Goal: Task Accomplishment & Management: Use online tool/utility

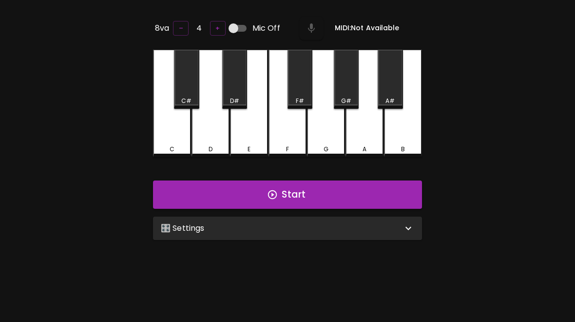
scroll to position [39, 0]
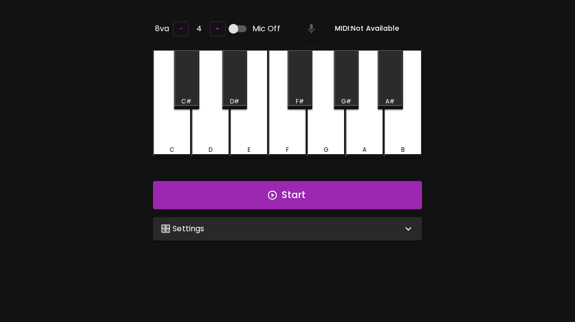
click at [286, 224] on div "🎛️ Settings" at bounding box center [282, 229] width 242 height 12
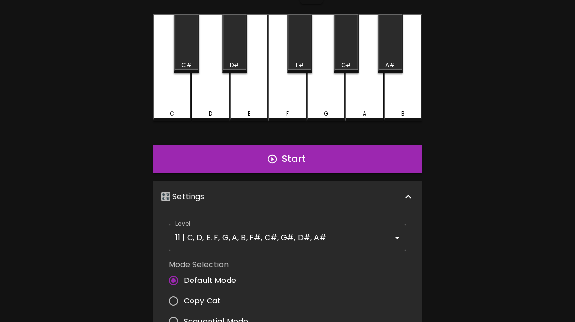
scroll to position [90, 0]
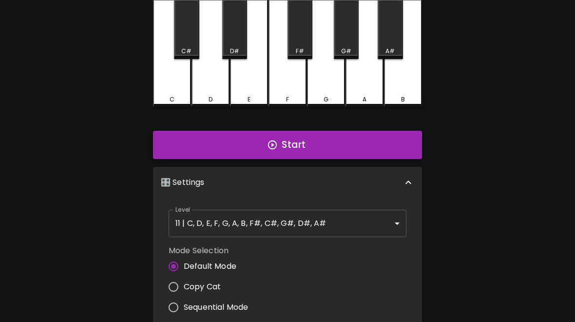
click at [317, 226] on body "🎹 PitchCraft About Badges Wizard Reading Pro Tuning Log Out 8va – 4 + Mic Off M…" at bounding box center [287, 233] width 575 height 646
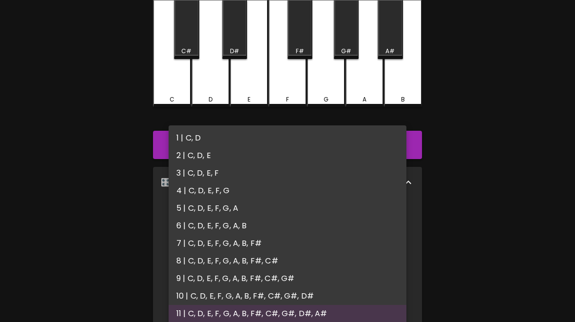
click at [205, 160] on li "2 | C, D, E" at bounding box center [288, 156] width 238 height 18
type input "3"
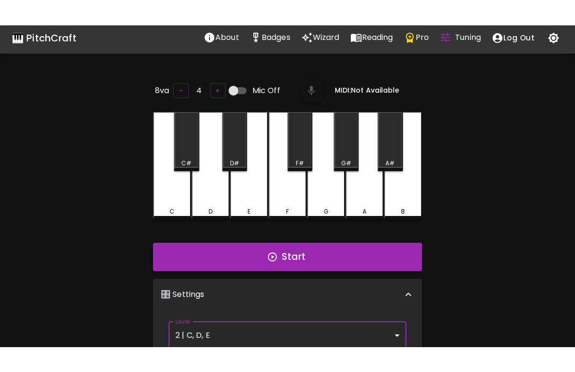
scroll to position [0, 0]
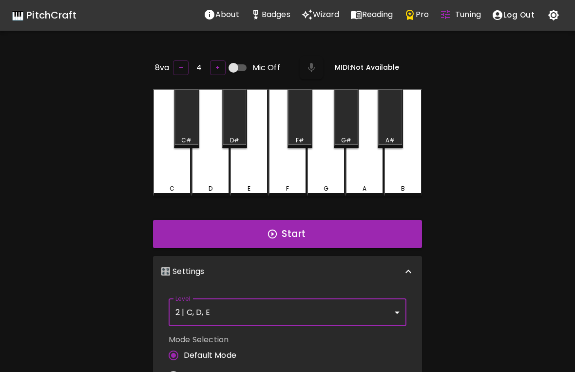
click at [305, 243] on button "Start" at bounding box center [287, 234] width 269 height 28
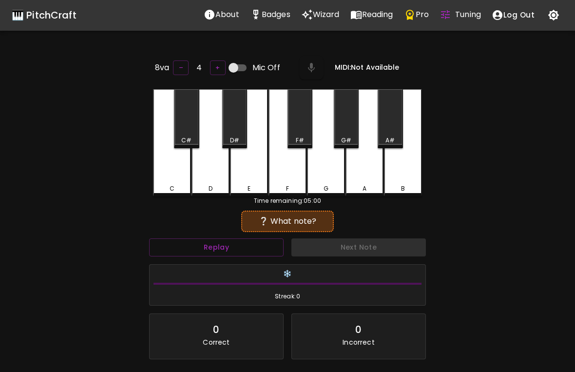
click at [177, 177] on div "C" at bounding box center [172, 142] width 38 height 107
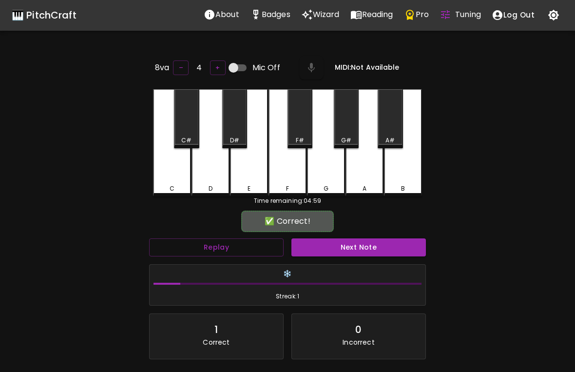
click at [355, 252] on button "Next Note" at bounding box center [359, 247] width 135 height 18
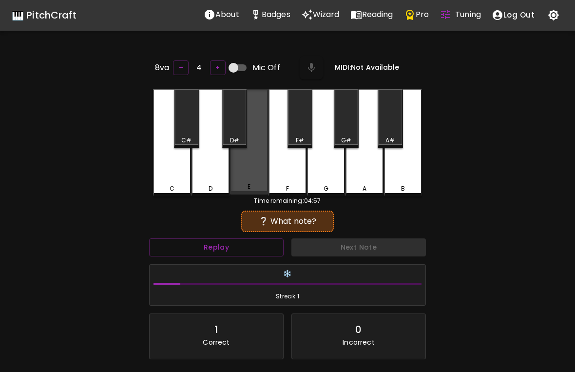
click at [354, 246] on button "Next Note" at bounding box center [359, 247] width 135 height 18
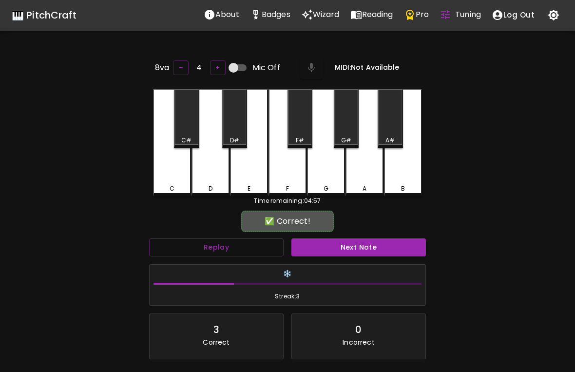
click at [357, 245] on button "Next Note" at bounding box center [359, 247] width 135 height 18
click at [356, 249] on button "Next Note" at bounding box center [359, 247] width 135 height 18
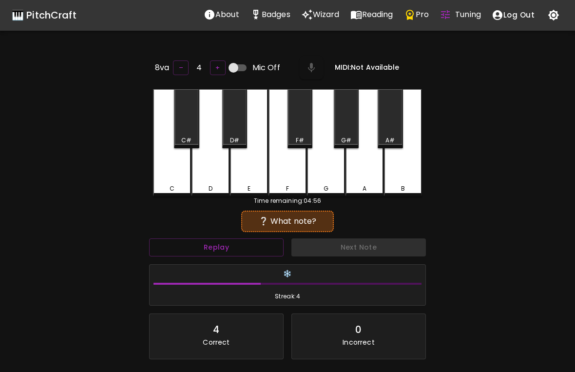
click at [358, 242] on button "Next Note" at bounding box center [359, 247] width 135 height 18
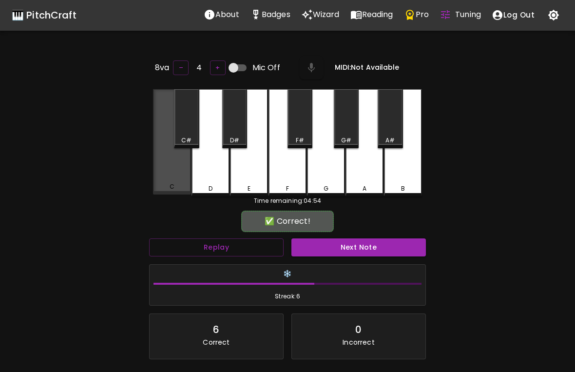
click at [361, 245] on button "Next Note" at bounding box center [359, 247] width 135 height 18
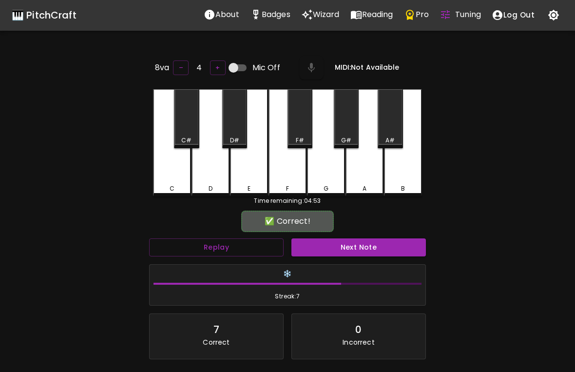
click at [355, 250] on button "Next Note" at bounding box center [359, 247] width 135 height 18
click at [237, 168] on div "E" at bounding box center [249, 142] width 38 height 107
click at [353, 251] on button "Next Note" at bounding box center [359, 247] width 135 height 18
click at [352, 254] on button "Next Note" at bounding box center [359, 247] width 135 height 18
click at [348, 250] on button "Next Note" at bounding box center [359, 247] width 135 height 18
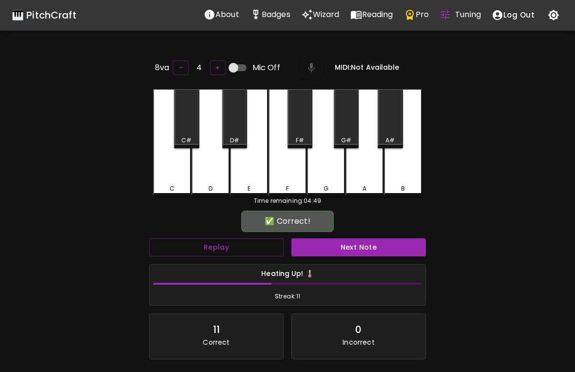
click at [354, 248] on button "Next Note" at bounding box center [359, 247] width 135 height 18
click at [351, 240] on button "Next Note" at bounding box center [359, 247] width 135 height 18
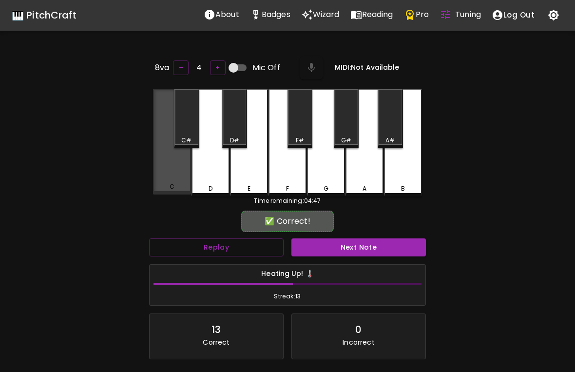
click at [347, 247] on button "Next Note" at bounding box center [359, 247] width 135 height 18
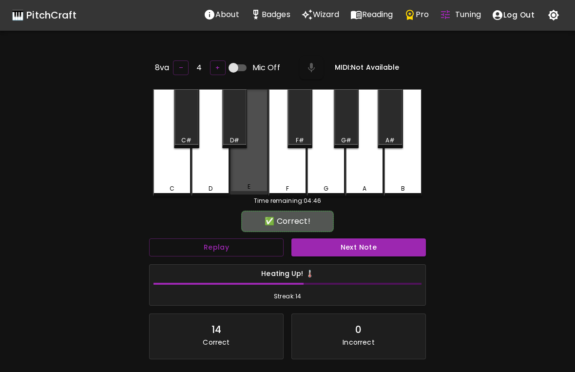
click at [350, 243] on button "Next Note" at bounding box center [359, 247] width 135 height 18
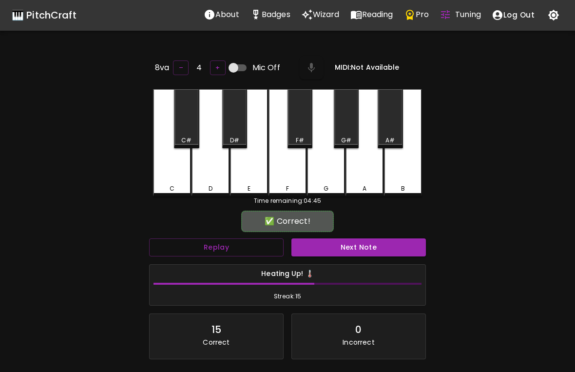
click at [351, 250] on button "Next Note" at bounding box center [359, 247] width 135 height 18
click at [345, 245] on button "Next Note" at bounding box center [359, 247] width 135 height 18
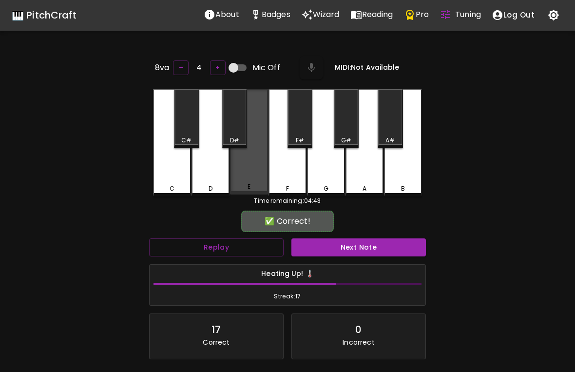
click at [346, 242] on button "Next Note" at bounding box center [359, 247] width 135 height 18
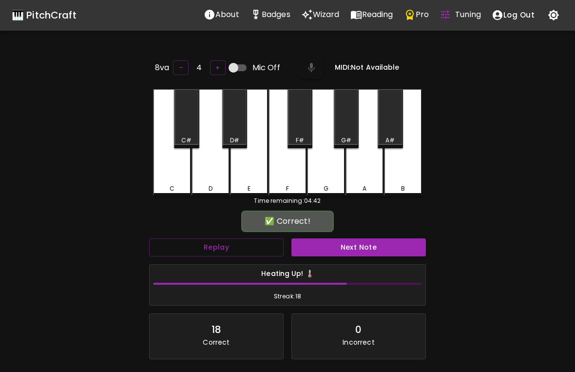
click at [167, 170] on div "C" at bounding box center [172, 142] width 38 height 107
click at [344, 244] on button "Next Note" at bounding box center [359, 247] width 135 height 18
click at [345, 244] on button "Next Note" at bounding box center [359, 247] width 135 height 18
click at [342, 246] on button "Next Note" at bounding box center [359, 247] width 135 height 18
click at [344, 249] on button "Next Note" at bounding box center [359, 247] width 135 height 18
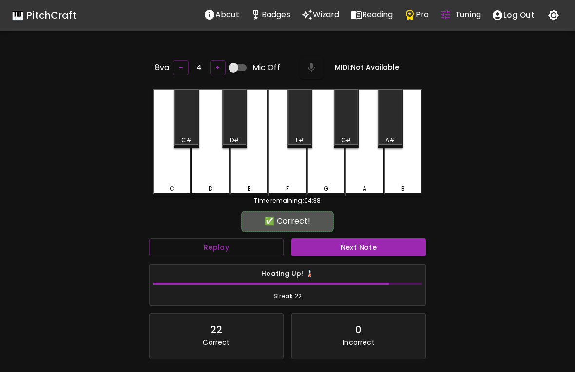
click at [206, 176] on div "D" at bounding box center [211, 142] width 38 height 107
click at [347, 251] on button "Next Note" at bounding box center [359, 247] width 135 height 18
click at [353, 243] on button "Next Note" at bounding box center [359, 247] width 135 height 18
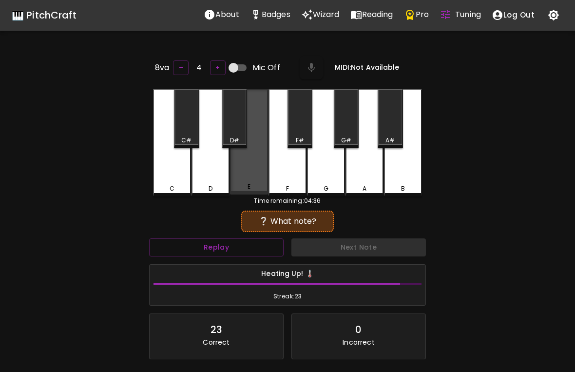
click at [350, 246] on button "Next Note" at bounding box center [359, 247] width 135 height 18
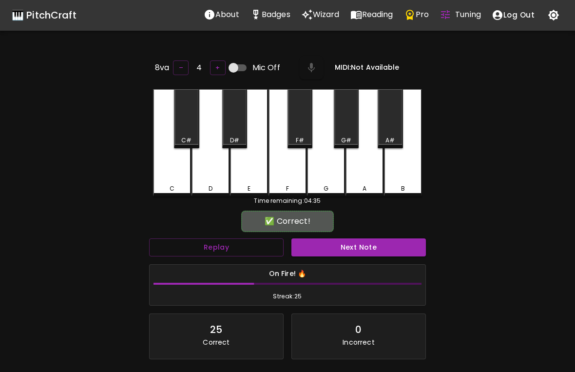
click at [352, 244] on button "Next Note" at bounding box center [359, 247] width 135 height 18
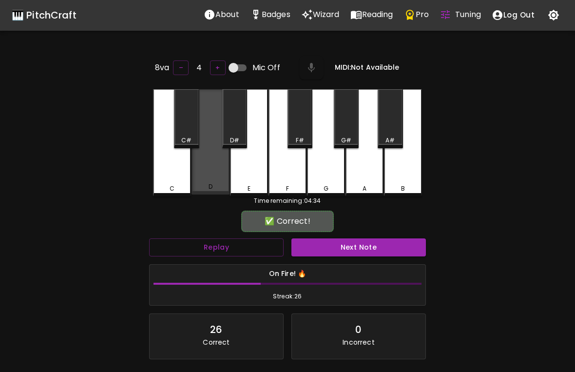
click at [349, 244] on button "Next Note" at bounding box center [359, 247] width 135 height 18
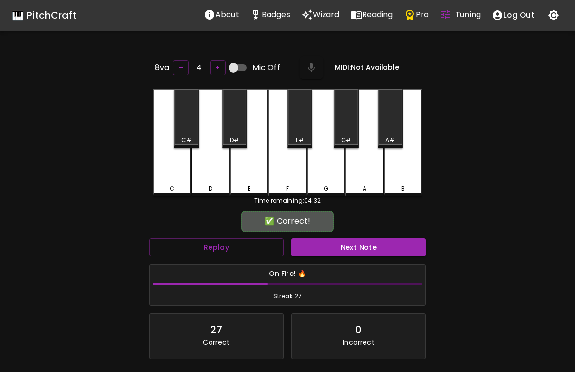
click at [177, 175] on div "C" at bounding box center [172, 142] width 38 height 107
click at [370, 248] on button "Next Note" at bounding box center [359, 247] width 135 height 18
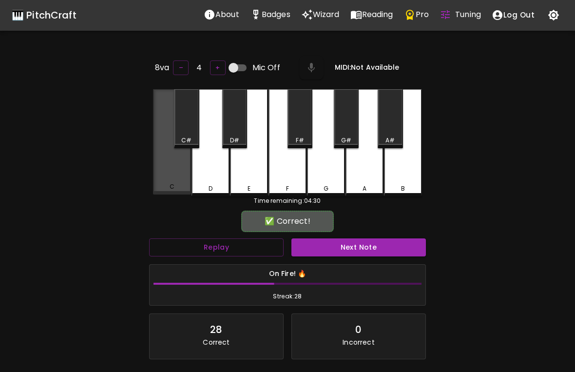
click at [169, 175] on div "C" at bounding box center [172, 141] width 38 height 105
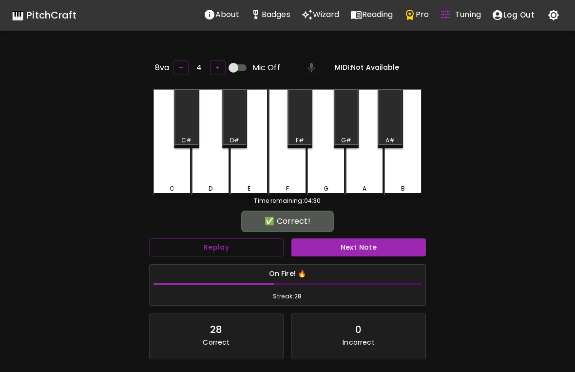
click at [360, 238] on button "Next Note" at bounding box center [359, 247] width 135 height 18
click at [366, 238] on button "Next Note" at bounding box center [359, 247] width 135 height 18
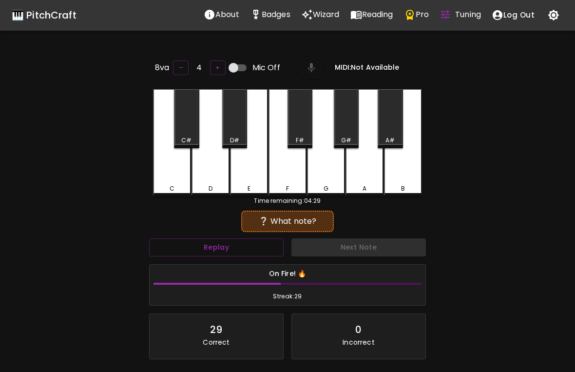
click at [362, 248] on button "Next Note" at bounding box center [359, 247] width 135 height 18
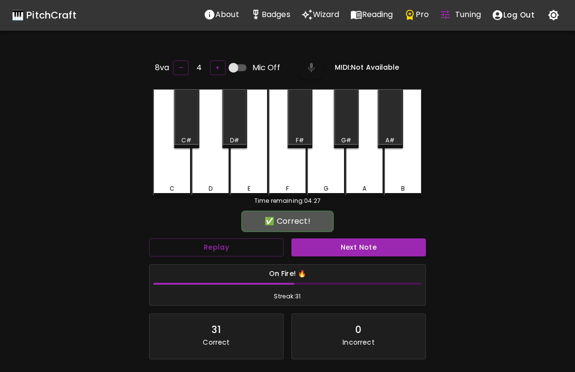
click at [358, 247] on button "Next Note" at bounding box center [359, 247] width 135 height 18
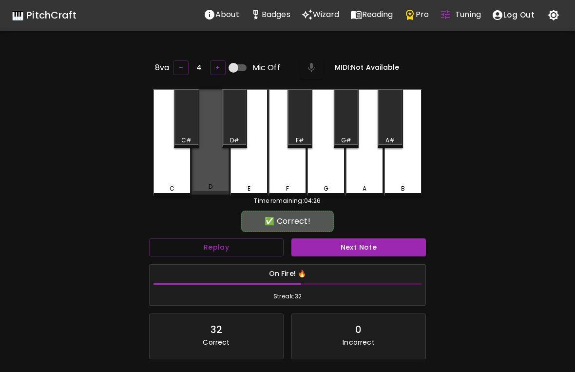
click at [199, 181] on div "D" at bounding box center [211, 141] width 38 height 105
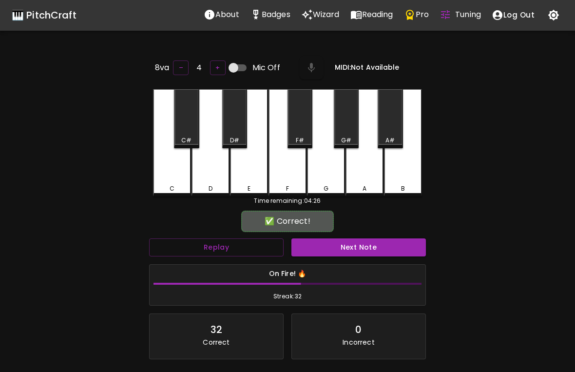
click at [353, 251] on button "Next Note" at bounding box center [359, 247] width 135 height 18
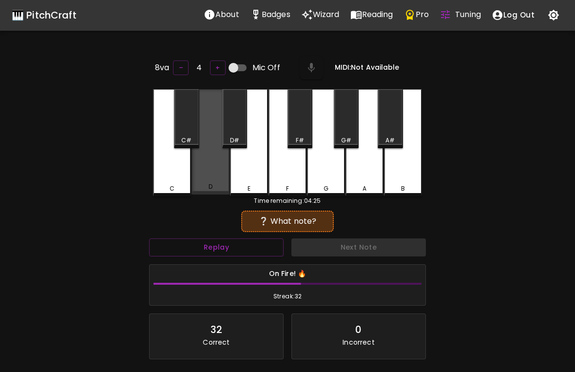
click at [351, 247] on button "Next Note" at bounding box center [359, 247] width 135 height 18
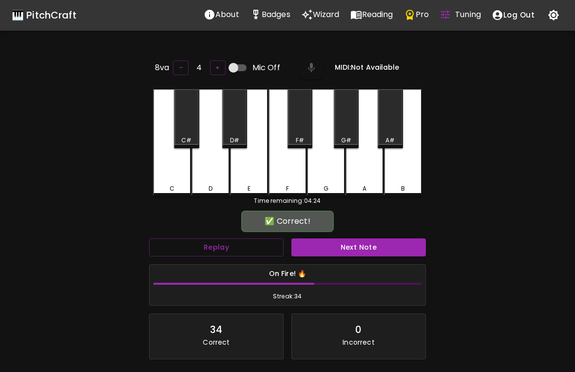
click at [351, 249] on button "Next Note" at bounding box center [359, 247] width 135 height 18
click at [349, 247] on button "Next Note" at bounding box center [359, 247] width 135 height 18
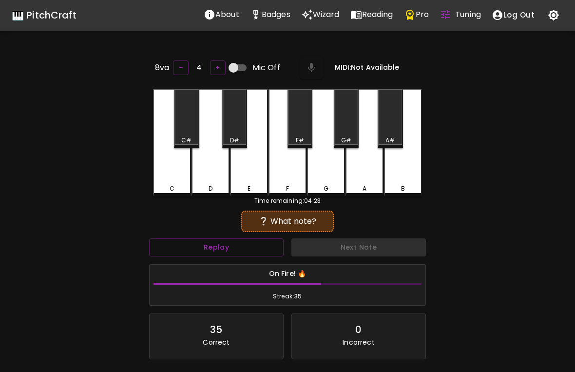
click at [163, 182] on div "C" at bounding box center [172, 142] width 38 height 107
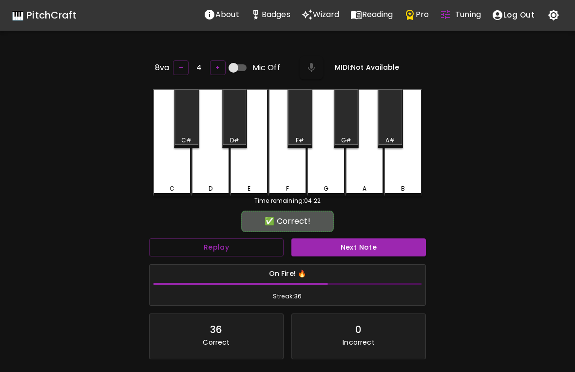
click at [376, 244] on button "Next Note" at bounding box center [359, 247] width 135 height 18
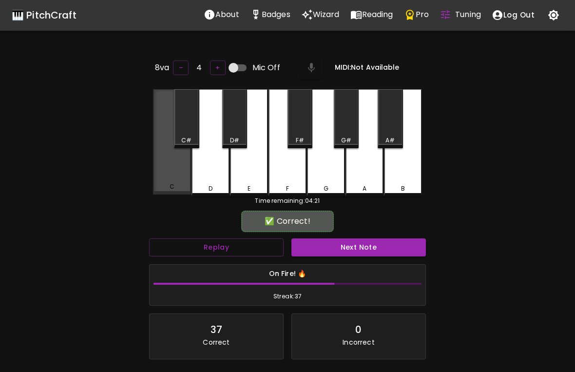
click at [368, 242] on button "Next Note" at bounding box center [359, 247] width 135 height 18
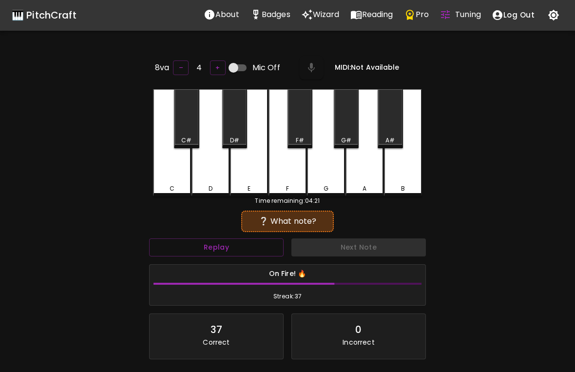
click at [355, 248] on button "Next Note" at bounding box center [359, 247] width 135 height 18
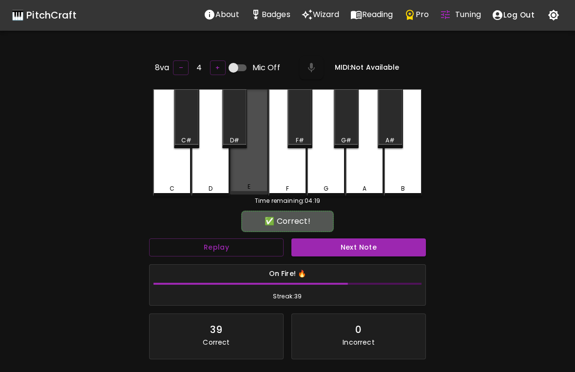
click at [352, 251] on button "Next Note" at bounding box center [359, 247] width 135 height 18
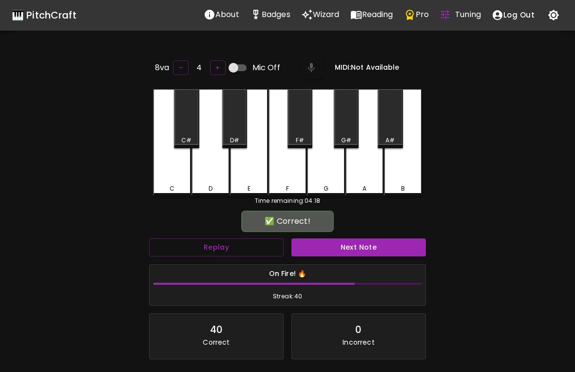
click at [349, 247] on button "Next Note" at bounding box center [359, 247] width 135 height 18
click at [350, 247] on button "Next Note" at bounding box center [359, 247] width 135 height 18
click at [350, 251] on button "Next Note" at bounding box center [359, 247] width 135 height 18
click at [354, 248] on button "Next Note" at bounding box center [359, 247] width 135 height 18
click at [350, 247] on button "Next Note" at bounding box center [359, 247] width 135 height 18
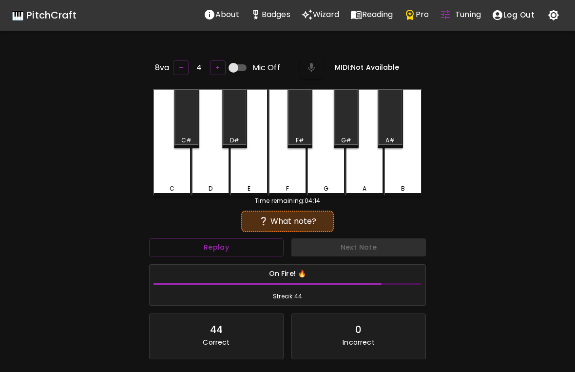
click at [352, 247] on button "Next Note" at bounding box center [359, 247] width 135 height 18
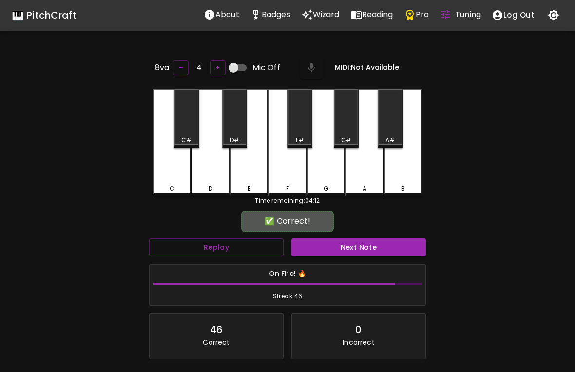
click at [163, 177] on div "C" at bounding box center [172, 142] width 38 height 107
click at [349, 250] on button "Next Note" at bounding box center [359, 247] width 135 height 18
click at [351, 250] on button "Next Note" at bounding box center [359, 247] width 135 height 18
click at [354, 247] on button "Next Note" at bounding box center [359, 247] width 135 height 18
click at [352, 246] on button "Next Note" at bounding box center [359, 247] width 135 height 18
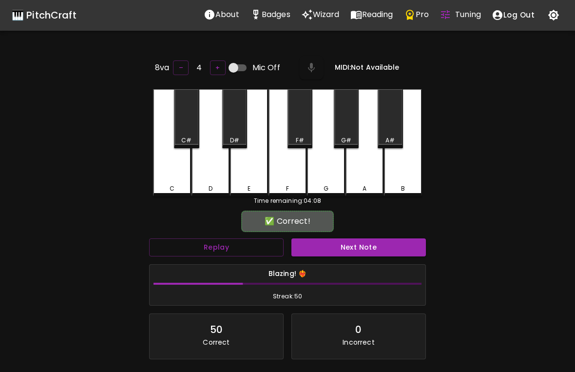
click at [357, 247] on button "Next Note" at bounding box center [359, 247] width 135 height 18
click at [355, 247] on button "Next Note" at bounding box center [359, 247] width 135 height 18
click at [365, 247] on button "Next Note" at bounding box center [359, 247] width 135 height 18
click at [364, 251] on button "Next Note" at bounding box center [359, 247] width 135 height 18
click at [363, 254] on button "Next Note" at bounding box center [359, 247] width 135 height 18
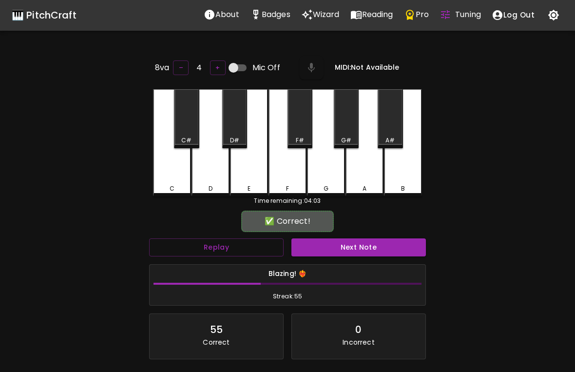
click at [363, 248] on button "Next Note" at bounding box center [359, 247] width 135 height 18
click at [361, 249] on button "Next Note" at bounding box center [359, 247] width 135 height 18
click at [246, 169] on div "E" at bounding box center [249, 142] width 38 height 107
click at [360, 253] on button "Next Note" at bounding box center [359, 247] width 135 height 18
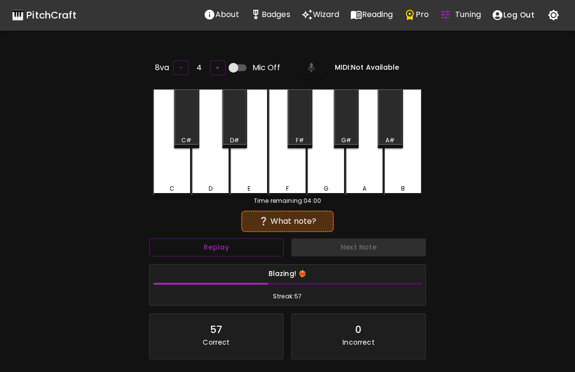
click at [358, 254] on button "Next Note" at bounding box center [359, 247] width 135 height 18
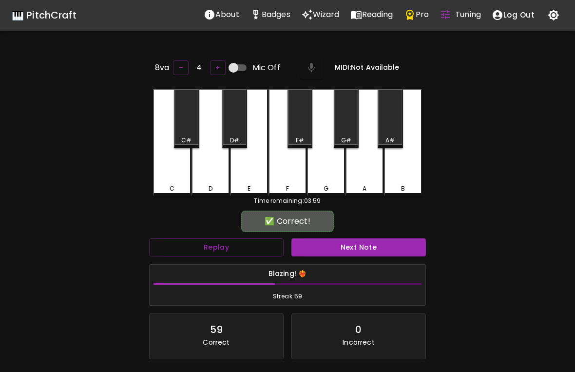
click at [351, 249] on button "Next Note" at bounding box center [359, 247] width 135 height 18
click at [353, 247] on button "Next Note" at bounding box center [359, 247] width 135 height 18
click at [358, 249] on button "Next Note" at bounding box center [359, 247] width 135 height 18
click at [356, 245] on button "Next Note" at bounding box center [359, 247] width 135 height 18
click at [358, 252] on button "Next Note" at bounding box center [359, 247] width 135 height 18
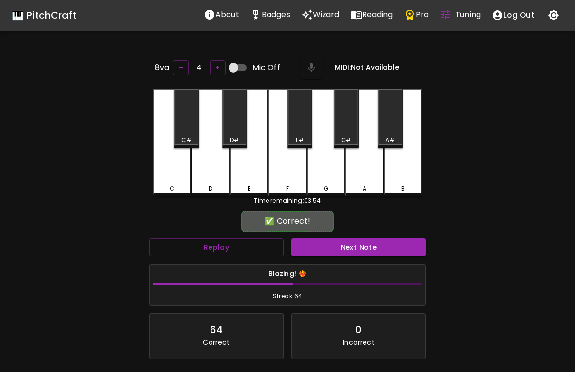
click at [346, 253] on button "Next Note" at bounding box center [359, 247] width 135 height 18
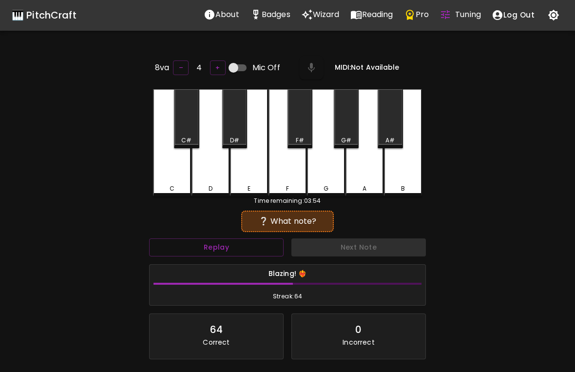
click at [344, 247] on button "Next Note" at bounding box center [359, 247] width 135 height 18
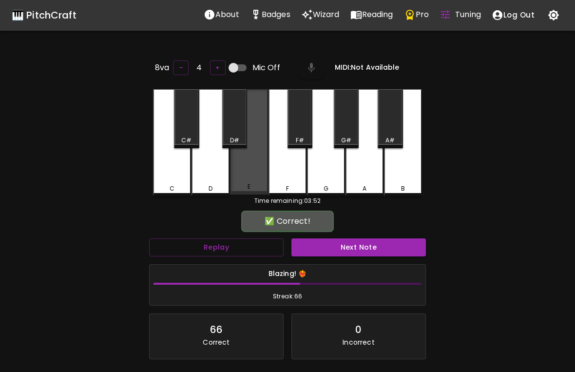
click at [358, 249] on button "Next Note" at bounding box center [359, 247] width 135 height 18
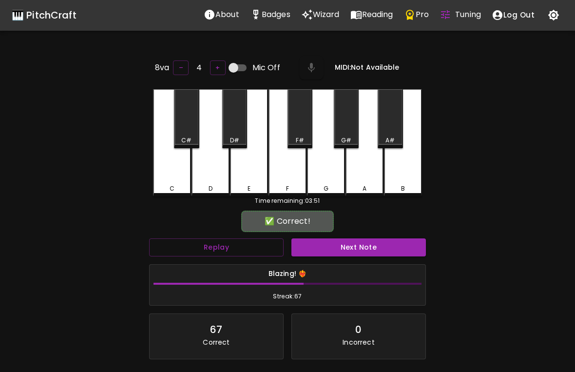
click at [354, 250] on button "Next Note" at bounding box center [359, 247] width 135 height 18
click at [345, 253] on button "Next Note" at bounding box center [359, 247] width 135 height 18
click at [351, 251] on button "Next Note" at bounding box center [359, 247] width 135 height 18
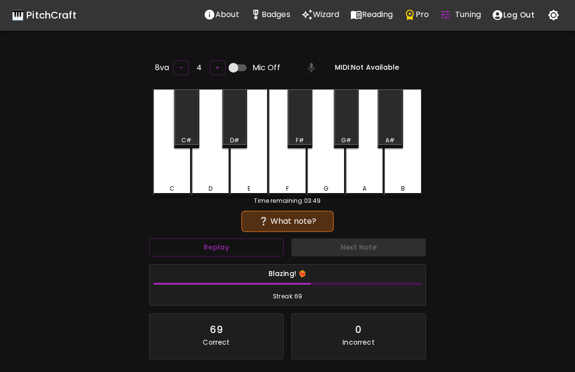
click at [343, 246] on button "Next Note" at bounding box center [359, 247] width 135 height 18
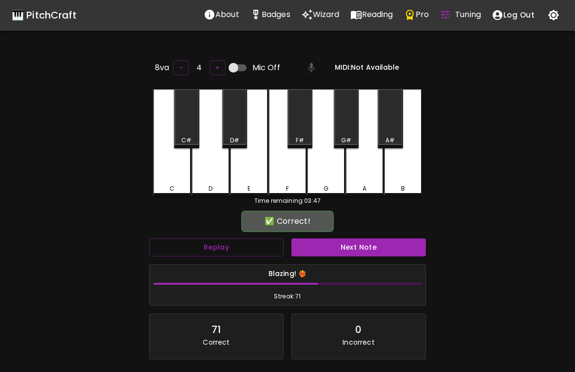
click at [341, 251] on button "Next Note" at bounding box center [359, 247] width 135 height 18
click at [337, 254] on button "Next Note" at bounding box center [359, 247] width 135 height 18
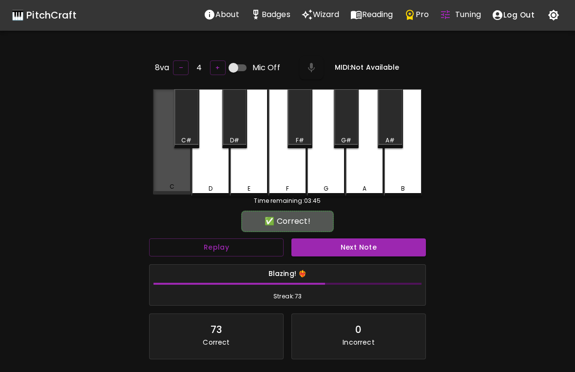
click at [332, 250] on button "Next Note" at bounding box center [359, 247] width 135 height 18
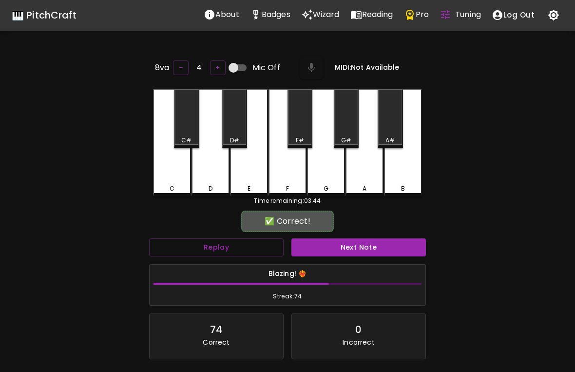
click at [243, 169] on div "E" at bounding box center [249, 142] width 38 height 107
click at [352, 252] on button "Next Note" at bounding box center [359, 247] width 135 height 18
click at [348, 248] on button "Next Note" at bounding box center [359, 247] width 135 height 18
click at [342, 246] on button "Next Note" at bounding box center [359, 247] width 135 height 18
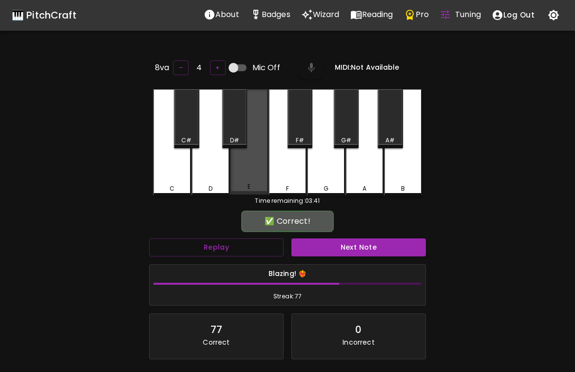
click at [349, 244] on button "Next Note" at bounding box center [359, 247] width 135 height 18
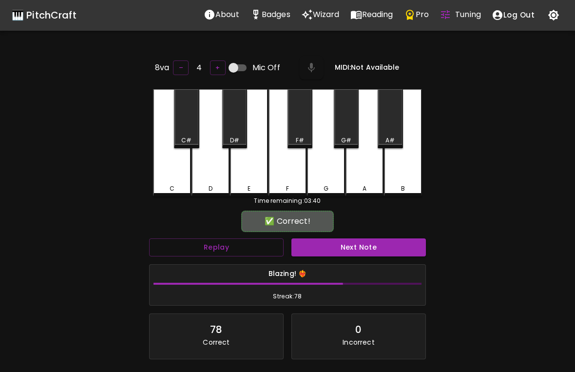
click at [242, 163] on div "E" at bounding box center [249, 142] width 38 height 107
click at [351, 246] on button "Next Note" at bounding box center [359, 247] width 135 height 18
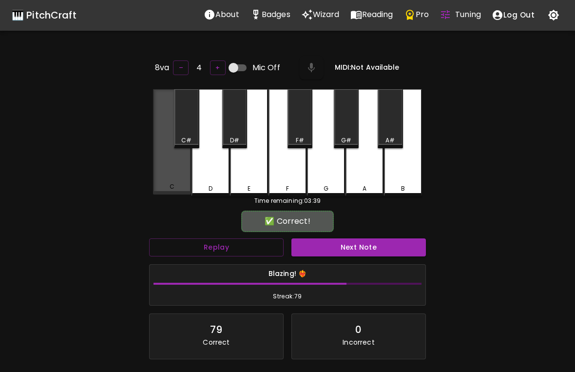
click at [158, 173] on div "C" at bounding box center [172, 141] width 38 height 105
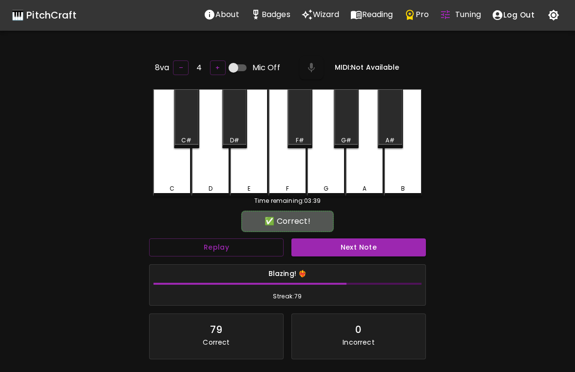
click at [354, 239] on button "Next Note" at bounding box center [359, 247] width 135 height 18
click at [360, 241] on button "Next Note" at bounding box center [359, 247] width 135 height 18
click at [365, 247] on button "Next Note" at bounding box center [359, 247] width 135 height 18
click at [372, 245] on button "Next Note" at bounding box center [359, 247] width 135 height 18
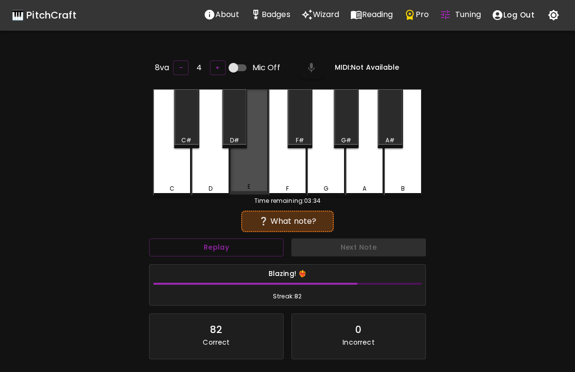
click at [368, 244] on button "Next Note" at bounding box center [359, 247] width 135 height 18
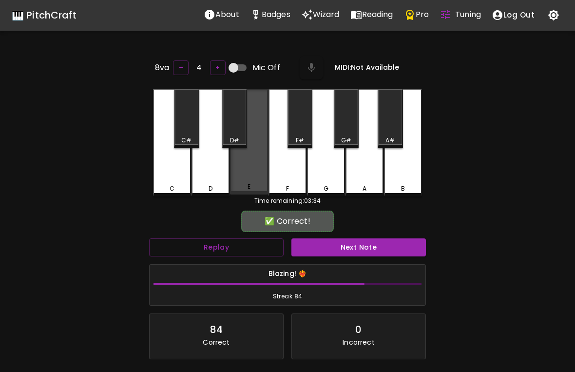
click at [368, 249] on button "Next Note" at bounding box center [359, 247] width 135 height 18
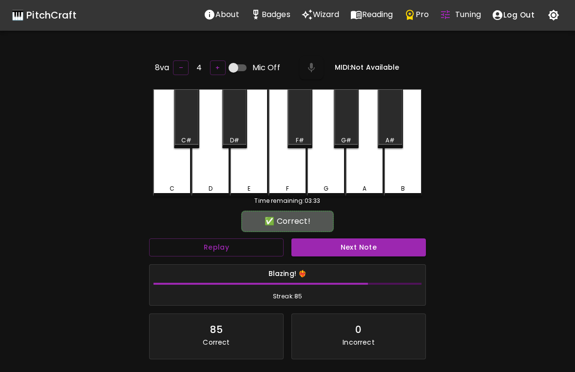
click at [363, 251] on button "Next Note" at bounding box center [359, 247] width 135 height 18
click at [363, 250] on button "Next Note" at bounding box center [359, 247] width 135 height 18
click at [365, 249] on button "Next Note" at bounding box center [359, 247] width 135 height 18
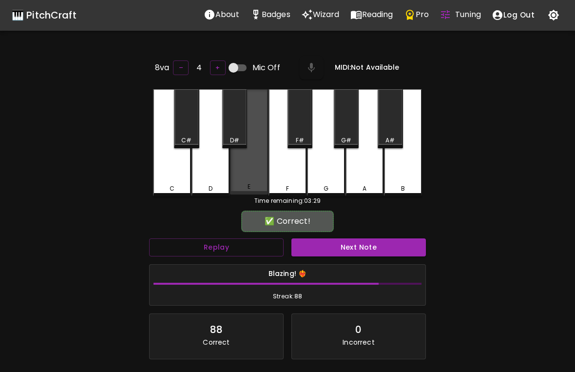
click at [241, 169] on div "E" at bounding box center [249, 141] width 38 height 105
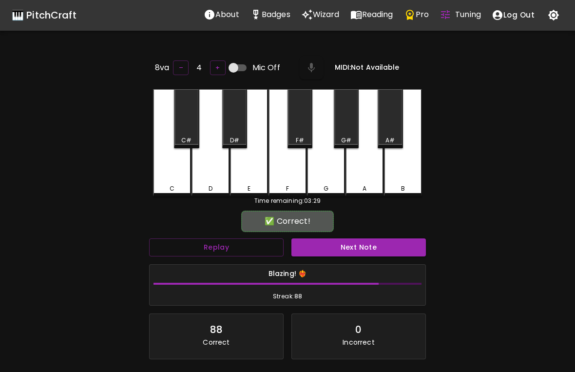
click at [368, 248] on button "Next Note" at bounding box center [359, 247] width 135 height 18
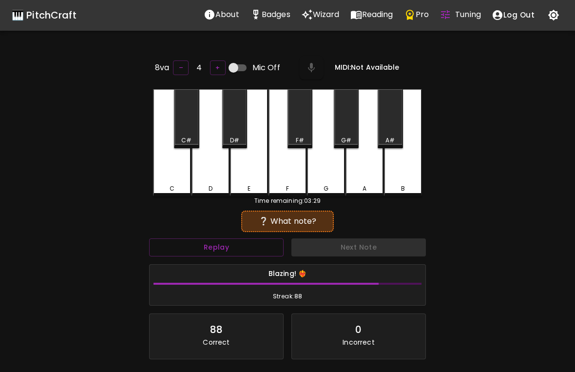
click at [240, 169] on div "E" at bounding box center [249, 142] width 38 height 107
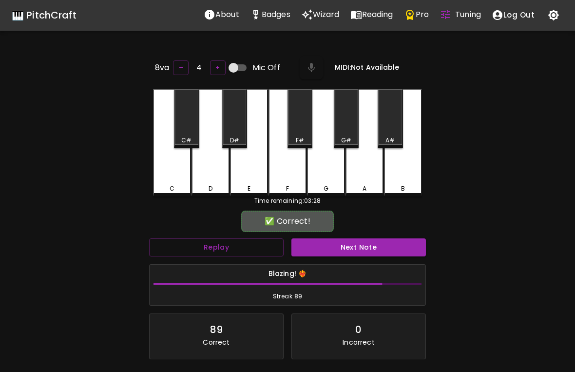
click at [367, 245] on button "Next Note" at bounding box center [359, 247] width 135 height 18
click at [364, 250] on button "Next Note" at bounding box center [359, 247] width 135 height 18
click at [363, 252] on button "Next Note" at bounding box center [359, 247] width 135 height 18
click at [362, 247] on button "Next Note" at bounding box center [359, 247] width 135 height 18
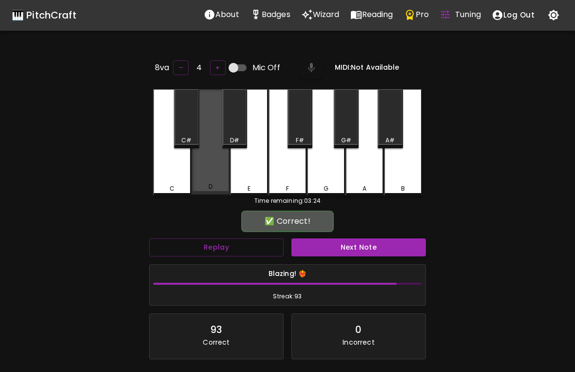
click at [362, 245] on button "Next Note" at bounding box center [359, 247] width 135 height 18
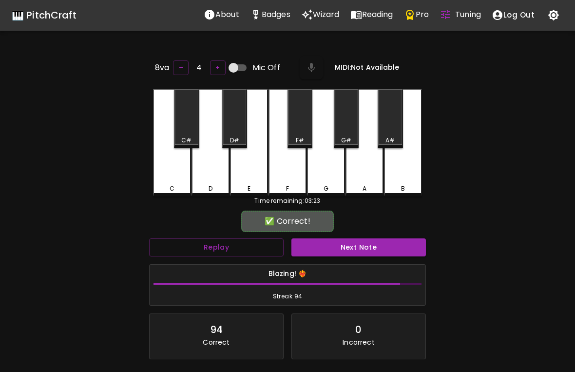
click at [362, 247] on button "Next Note" at bounding box center [359, 247] width 135 height 18
click at [239, 174] on div "E" at bounding box center [249, 142] width 38 height 107
click at [367, 249] on button "Next Note" at bounding box center [359, 247] width 135 height 18
click at [250, 184] on div "E" at bounding box center [249, 188] width 3 height 9
click at [338, 244] on button "Next Note" at bounding box center [359, 247] width 135 height 18
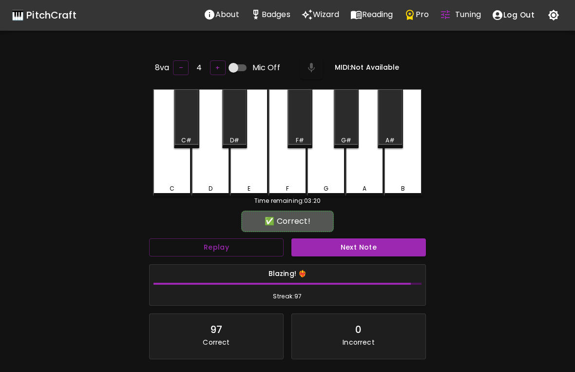
click at [210, 181] on div "D" at bounding box center [211, 142] width 38 height 107
click at [356, 242] on button "Next Note" at bounding box center [359, 247] width 135 height 18
click at [254, 177] on div "E" at bounding box center [249, 142] width 38 height 107
click at [358, 248] on button "Next Note" at bounding box center [359, 247] width 135 height 18
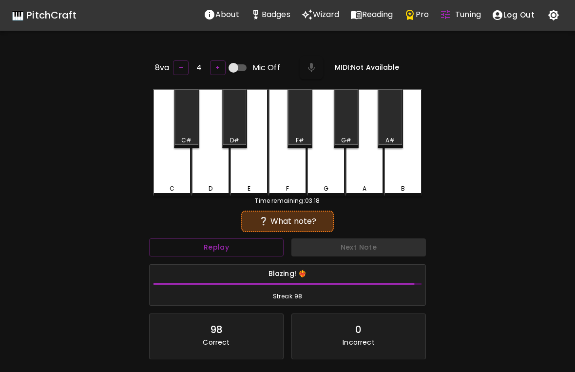
click at [176, 181] on div "C" at bounding box center [172, 142] width 38 height 107
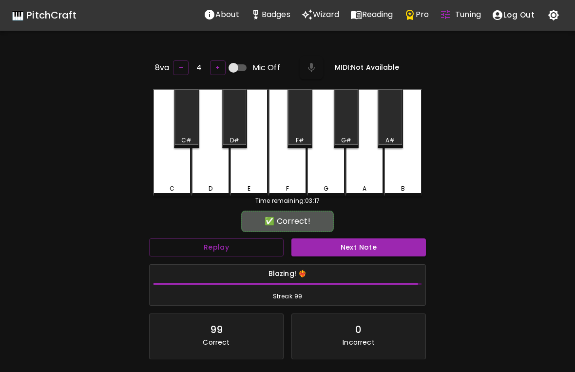
click at [362, 254] on button "Next Note" at bounding box center [359, 247] width 135 height 18
click at [254, 176] on div "E" at bounding box center [249, 142] width 38 height 107
click at [358, 247] on button "Next Note" at bounding box center [359, 247] width 135 height 18
click at [172, 180] on div "C" at bounding box center [172, 142] width 38 height 107
click at [351, 247] on button "Next Note" at bounding box center [359, 247] width 135 height 18
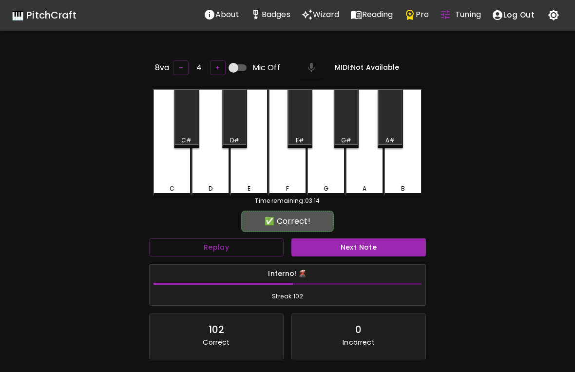
click at [213, 181] on div "D" at bounding box center [211, 142] width 38 height 107
click at [359, 243] on button "Next Note" at bounding box center [359, 247] width 135 height 18
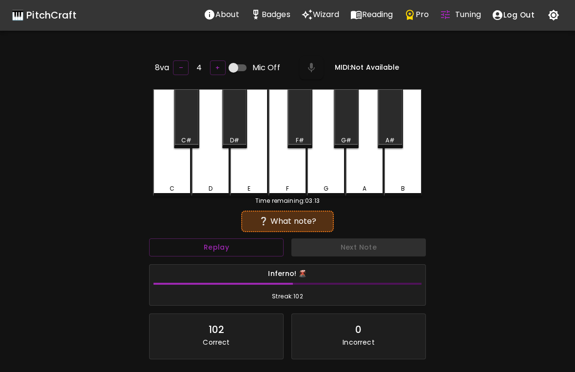
click at [213, 177] on div "D" at bounding box center [211, 142] width 38 height 107
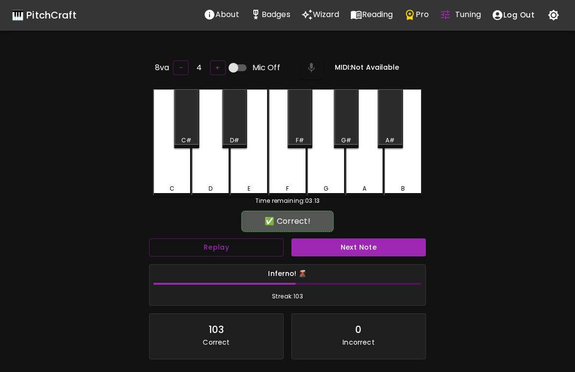
click at [371, 254] on button "Next Note" at bounding box center [359, 247] width 135 height 18
click at [214, 178] on div "D" at bounding box center [211, 142] width 38 height 107
click at [361, 246] on button "Next Note" at bounding box center [359, 247] width 135 height 18
click at [211, 180] on div "D" at bounding box center [211, 142] width 38 height 107
click at [357, 253] on button "Next Note" at bounding box center [359, 247] width 135 height 18
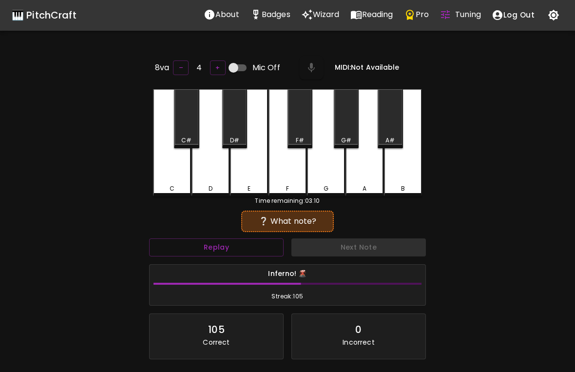
click at [212, 180] on div "D" at bounding box center [211, 142] width 38 height 107
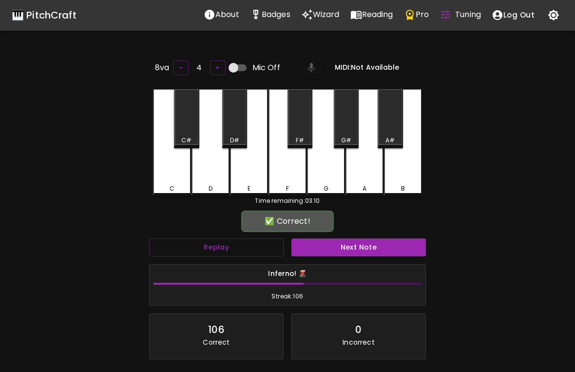
click at [358, 250] on button "Next Note" at bounding box center [359, 247] width 135 height 18
click at [166, 184] on div "C" at bounding box center [172, 188] width 36 height 9
click at [351, 253] on button "Next Note" at bounding box center [359, 247] width 135 height 18
click at [213, 179] on div "D" at bounding box center [211, 142] width 38 height 107
click at [373, 250] on button "Next Note" at bounding box center [359, 247] width 135 height 18
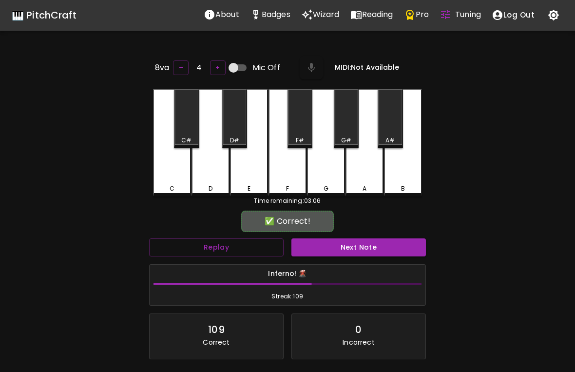
click at [248, 170] on div "E" at bounding box center [249, 142] width 38 height 107
click at [359, 252] on button "Next Note" at bounding box center [359, 247] width 135 height 18
click at [247, 177] on div "E" at bounding box center [249, 142] width 38 height 107
click at [357, 249] on button "Next Note" at bounding box center [359, 247] width 135 height 18
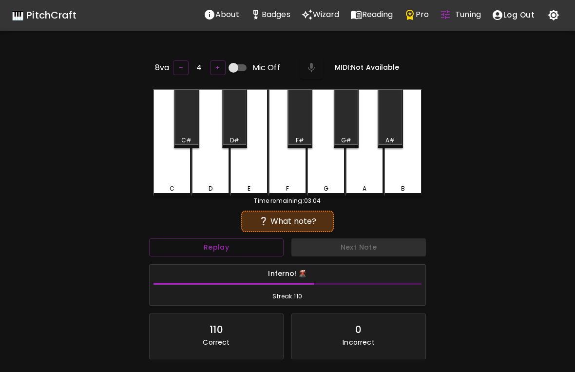
click at [244, 175] on div "E" at bounding box center [249, 142] width 38 height 107
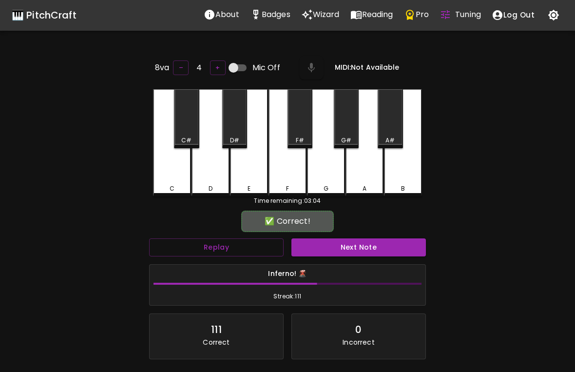
click at [347, 248] on button "Next Note" at bounding box center [359, 247] width 135 height 18
click at [158, 179] on div "C" at bounding box center [172, 142] width 38 height 107
click at [350, 244] on button "Next Note" at bounding box center [359, 247] width 135 height 18
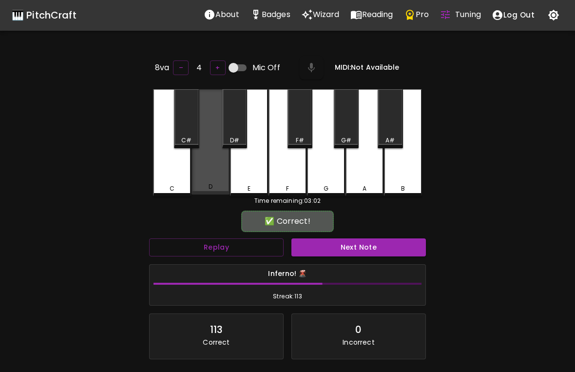
click at [211, 179] on div "D" at bounding box center [211, 141] width 38 height 105
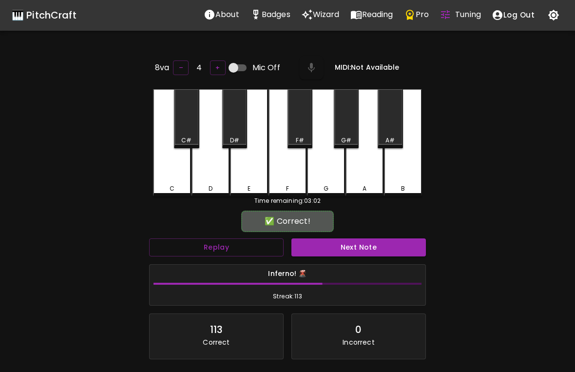
click at [345, 245] on button "Next Note" at bounding box center [359, 247] width 135 height 18
click at [242, 169] on div "E" at bounding box center [249, 142] width 38 height 107
click at [358, 243] on button "Next Note" at bounding box center [359, 247] width 135 height 18
click at [214, 184] on div "D" at bounding box center [211, 188] width 36 height 9
click at [367, 246] on button "Next Note" at bounding box center [359, 247] width 135 height 18
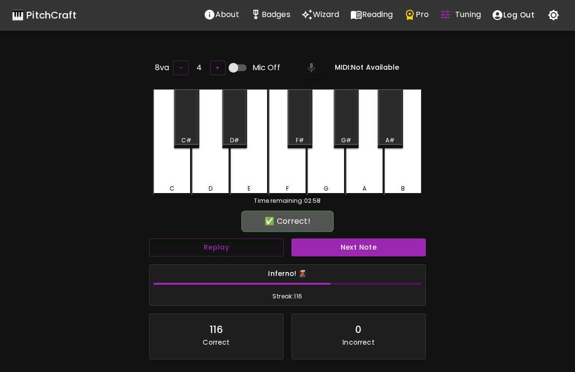
click at [163, 179] on div "C" at bounding box center [172, 142] width 38 height 107
click at [341, 244] on button "Next Note" at bounding box center [359, 247] width 135 height 18
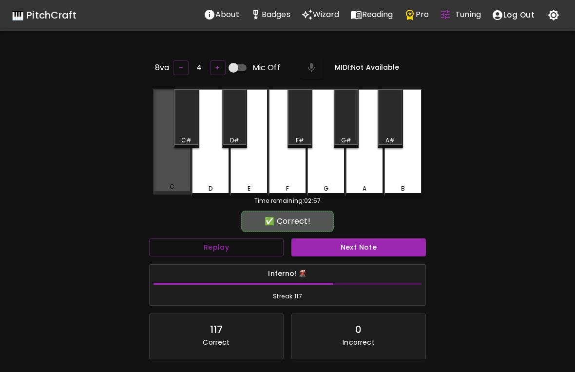
click at [171, 177] on div "C" at bounding box center [172, 141] width 38 height 105
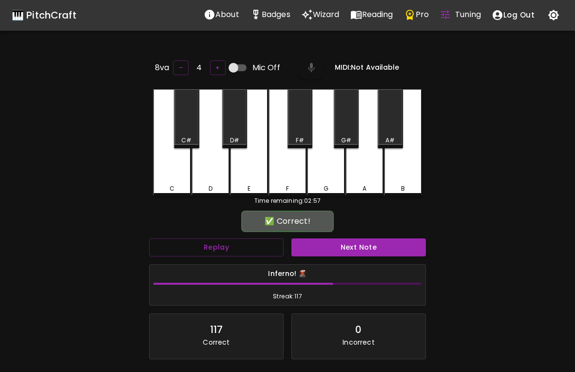
click at [361, 245] on button "Next Note" at bounding box center [359, 247] width 135 height 18
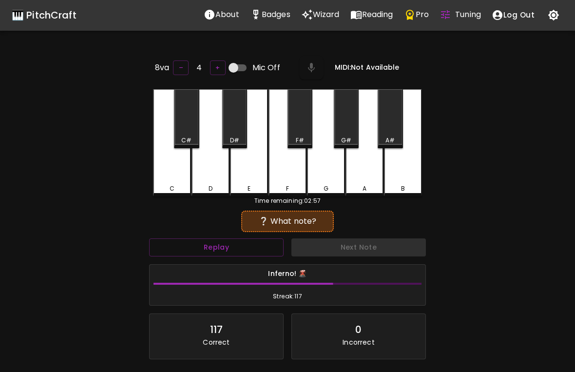
click at [167, 177] on div "C" at bounding box center [172, 142] width 38 height 107
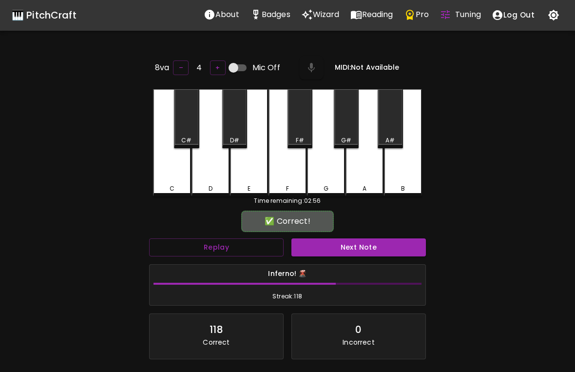
click at [349, 247] on button "Next Note" at bounding box center [359, 247] width 135 height 18
click at [159, 181] on div "C" at bounding box center [172, 142] width 38 height 107
click at [340, 245] on button "Next Note" at bounding box center [359, 247] width 135 height 18
click at [209, 176] on div "D" at bounding box center [211, 142] width 38 height 107
click at [346, 247] on button "Next Note" at bounding box center [359, 247] width 135 height 18
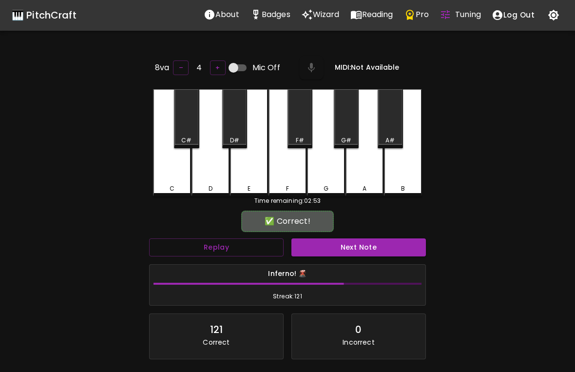
click at [248, 176] on div "E" at bounding box center [249, 142] width 38 height 107
click at [351, 244] on button "Next Note" at bounding box center [359, 247] width 135 height 18
click at [211, 178] on div "D" at bounding box center [211, 142] width 38 height 107
click at [350, 244] on button "Next Note" at bounding box center [359, 247] width 135 height 18
click at [176, 176] on div "C" at bounding box center [172, 142] width 38 height 107
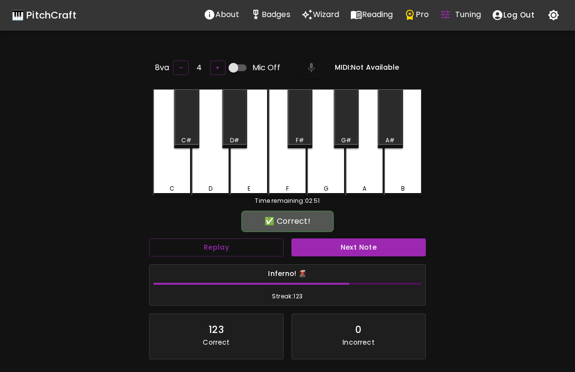
click at [351, 253] on button "Next Note" at bounding box center [359, 247] width 135 height 18
click at [212, 175] on div "D" at bounding box center [211, 142] width 38 height 107
click at [349, 245] on button "Next Note" at bounding box center [359, 247] width 135 height 18
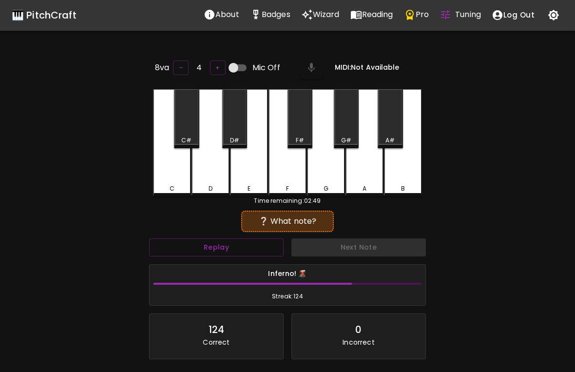
click at [215, 181] on div "D" at bounding box center [211, 142] width 38 height 107
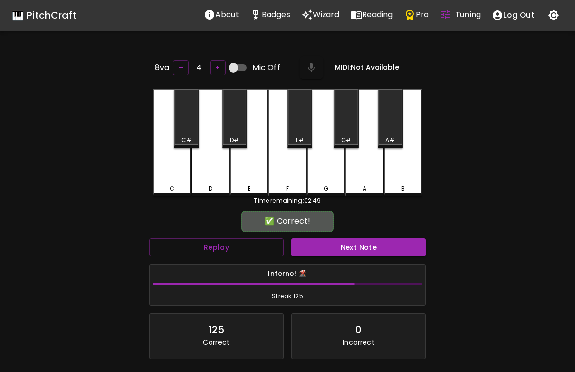
click at [361, 251] on button "Next Note" at bounding box center [359, 247] width 135 height 18
click at [168, 182] on div "C" at bounding box center [172, 142] width 38 height 107
click at [354, 252] on button "Next Note" at bounding box center [359, 247] width 135 height 18
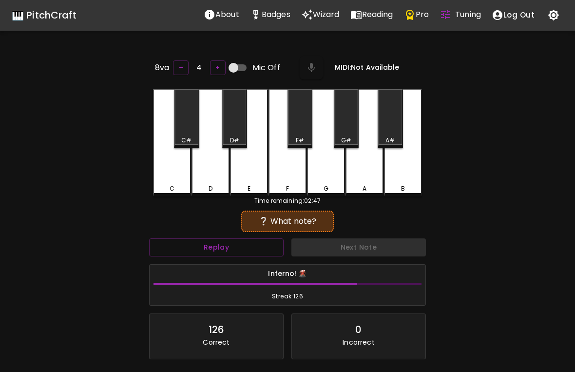
click at [250, 176] on div "E" at bounding box center [249, 142] width 38 height 107
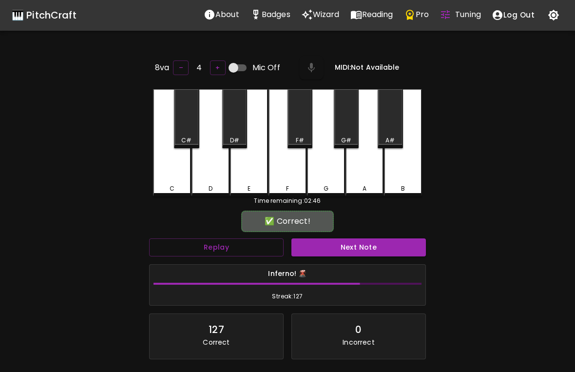
click at [349, 243] on button "Next Note" at bounding box center [359, 247] width 135 height 18
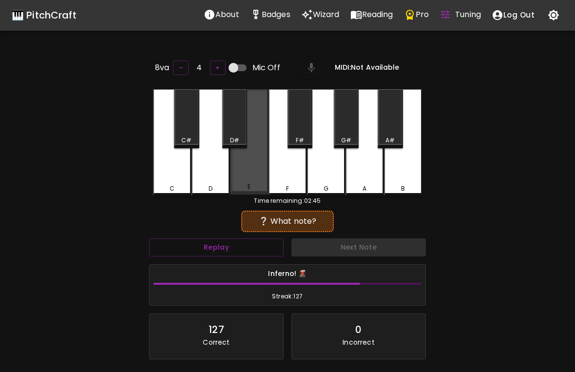
click at [254, 178] on div "E" at bounding box center [249, 141] width 38 height 105
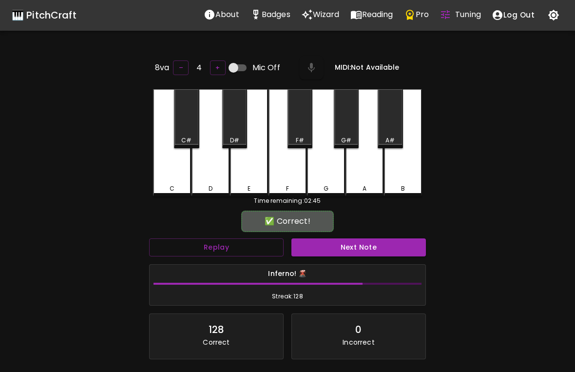
click at [322, 253] on button "Next Note" at bounding box center [359, 247] width 135 height 18
click at [164, 189] on div "C" at bounding box center [172, 188] width 36 height 9
click at [341, 245] on button "Next Note" at bounding box center [359, 247] width 135 height 18
click at [253, 170] on div "E" at bounding box center [249, 142] width 38 height 107
click at [332, 245] on button "Next Note" at bounding box center [359, 247] width 135 height 18
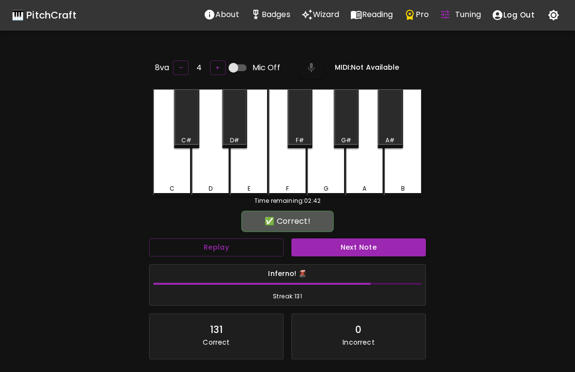
click at [250, 171] on div "E" at bounding box center [249, 142] width 38 height 107
click at [340, 246] on button "Next Note" at bounding box center [359, 247] width 135 height 18
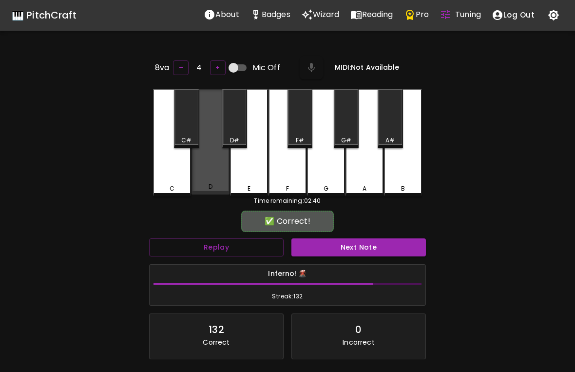
click at [211, 182] on div "D" at bounding box center [211, 141] width 38 height 105
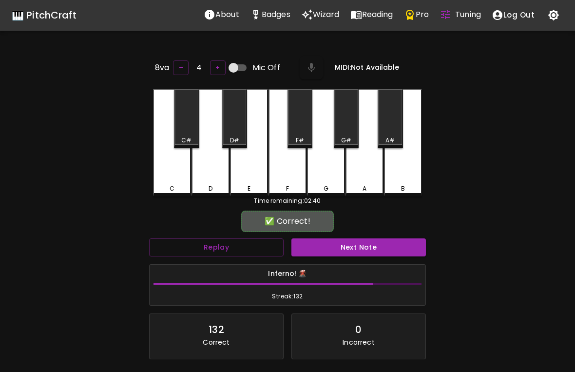
click at [350, 249] on button "Next Note" at bounding box center [359, 247] width 135 height 18
click at [213, 180] on div "D" at bounding box center [211, 142] width 38 height 107
click at [366, 250] on button "Next Note" at bounding box center [359, 247] width 135 height 18
click at [206, 170] on div "D" at bounding box center [211, 142] width 38 height 107
click at [344, 240] on button "Next Note" at bounding box center [359, 247] width 135 height 18
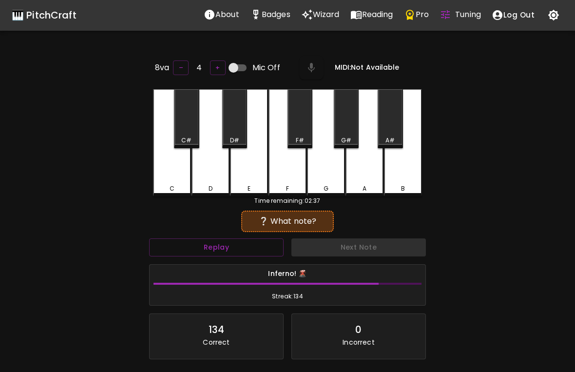
click at [254, 172] on div "E" at bounding box center [249, 142] width 38 height 107
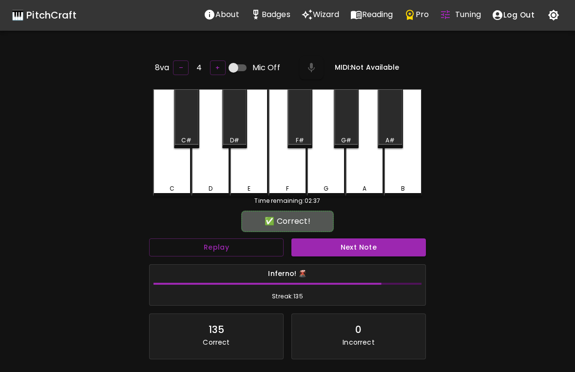
click at [345, 249] on button "Next Note" at bounding box center [359, 247] width 135 height 18
click at [253, 179] on div "E" at bounding box center [249, 142] width 38 height 107
click at [357, 242] on button "Next Note" at bounding box center [359, 247] width 135 height 18
click at [211, 181] on div "D" at bounding box center [211, 142] width 38 height 107
click at [357, 238] on button "Next Note" at bounding box center [359, 247] width 135 height 18
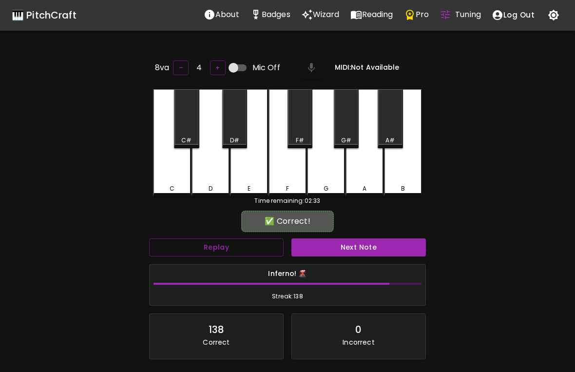
click at [168, 184] on div "C" at bounding box center [172, 188] width 36 height 9
click at [354, 243] on button "Next Note" at bounding box center [359, 247] width 135 height 18
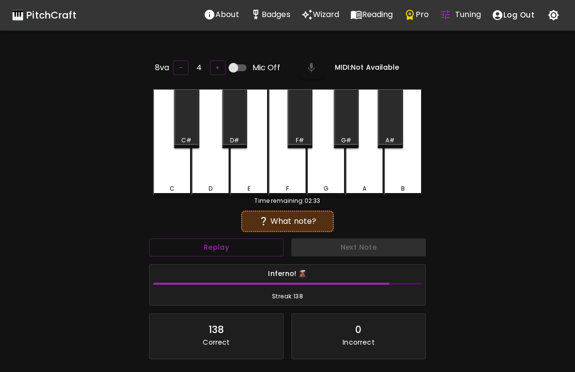
click at [217, 180] on div "D" at bounding box center [211, 142] width 38 height 107
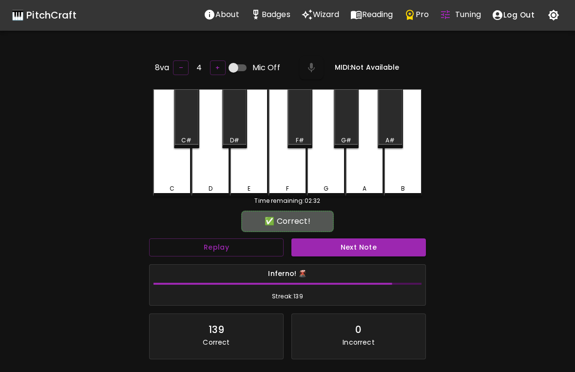
click at [363, 239] on button "Next Note" at bounding box center [359, 247] width 135 height 18
click at [218, 184] on div "D" at bounding box center [211, 188] width 36 height 9
click at [358, 249] on button "Next Note" at bounding box center [359, 247] width 135 height 18
click at [257, 181] on div "E" at bounding box center [249, 142] width 38 height 107
click at [362, 253] on button "Next Note" at bounding box center [359, 247] width 135 height 18
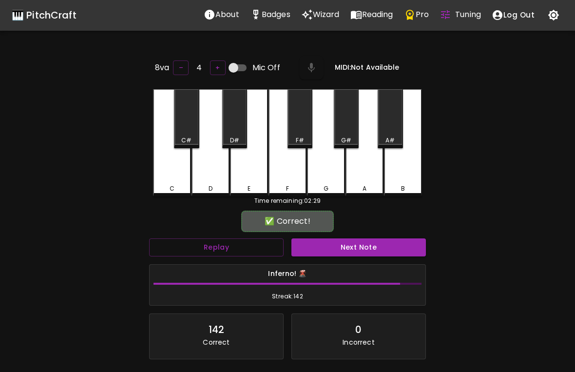
click at [252, 174] on div "E" at bounding box center [249, 142] width 38 height 107
click at [348, 245] on button "Next Note" at bounding box center [359, 247] width 135 height 18
click at [170, 180] on div "C" at bounding box center [172, 142] width 38 height 107
click at [351, 241] on button "Next Note" at bounding box center [359, 247] width 135 height 18
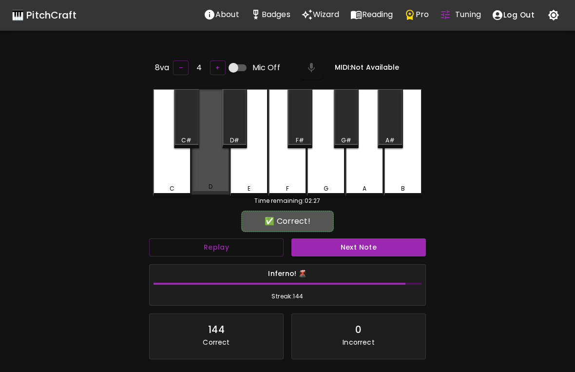
click at [213, 178] on div "D" at bounding box center [211, 141] width 38 height 105
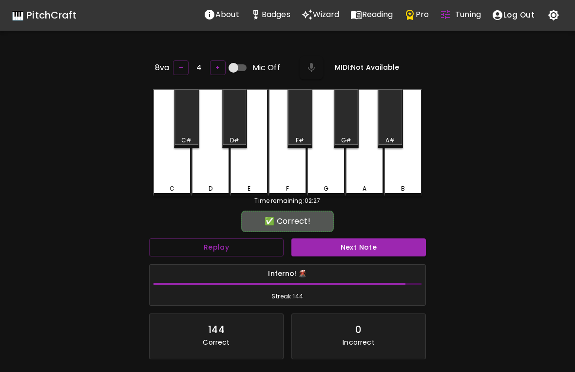
click at [354, 248] on button "Next Note" at bounding box center [359, 247] width 135 height 18
click at [171, 185] on div "C" at bounding box center [172, 188] width 5 height 9
click at [347, 246] on button "Next Note" at bounding box center [359, 247] width 135 height 18
click at [245, 174] on div "E" at bounding box center [249, 142] width 38 height 107
click at [330, 244] on button "Next Note" at bounding box center [359, 247] width 135 height 18
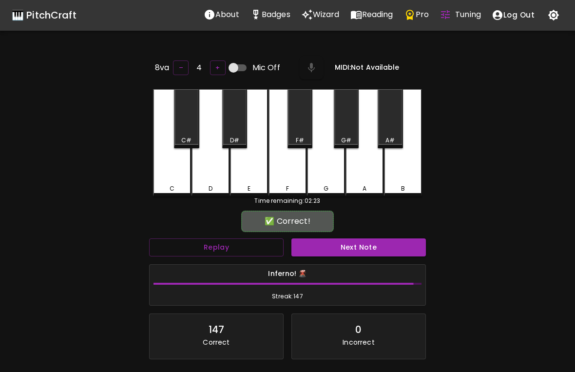
click at [178, 188] on div "C" at bounding box center [172, 188] width 36 height 9
click at [335, 242] on button "Next Note" at bounding box center [359, 247] width 135 height 18
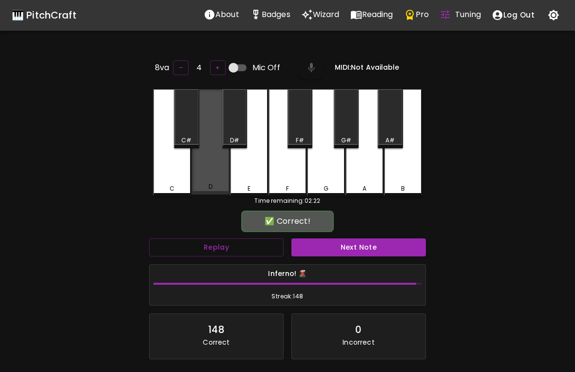
click at [214, 176] on div "D" at bounding box center [211, 141] width 38 height 105
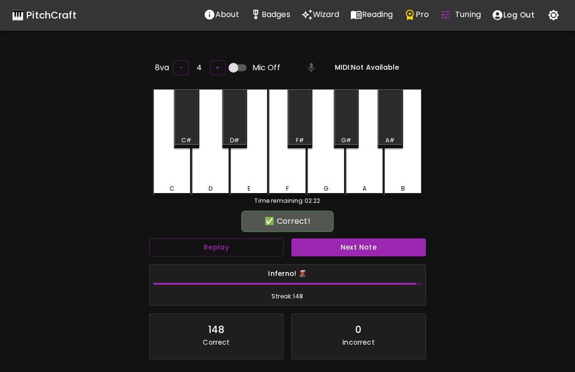
click at [333, 247] on button "Next Note" at bounding box center [359, 247] width 135 height 18
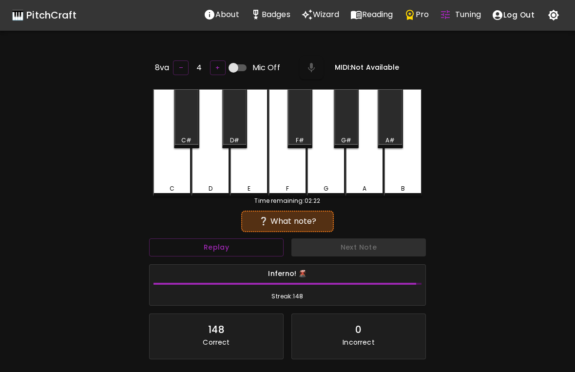
click at [172, 184] on div "C" at bounding box center [172, 188] width 5 height 9
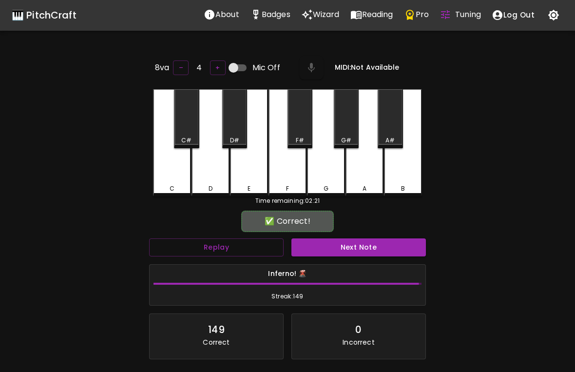
click at [338, 238] on button "Next Note" at bounding box center [359, 247] width 135 height 18
click at [178, 184] on div "C" at bounding box center [172, 188] width 36 height 9
click at [351, 246] on button "Next Note" at bounding box center [359, 247] width 135 height 18
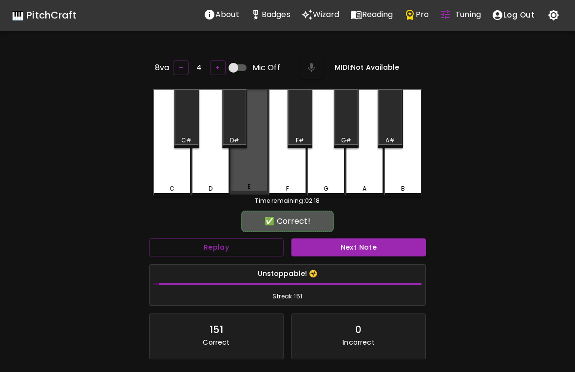
click at [253, 177] on div "E" at bounding box center [249, 141] width 38 height 105
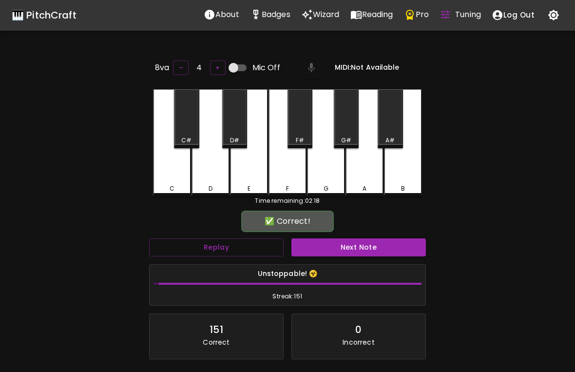
click at [350, 245] on button "Next Note" at bounding box center [359, 247] width 135 height 18
click at [249, 174] on div "E" at bounding box center [249, 142] width 38 height 107
click at [348, 251] on button "Next Note" at bounding box center [359, 247] width 135 height 18
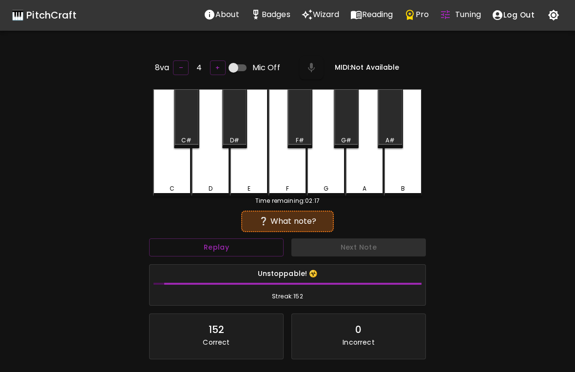
click at [249, 178] on div "E" at bounding box center [249, 142] width 38 height 107
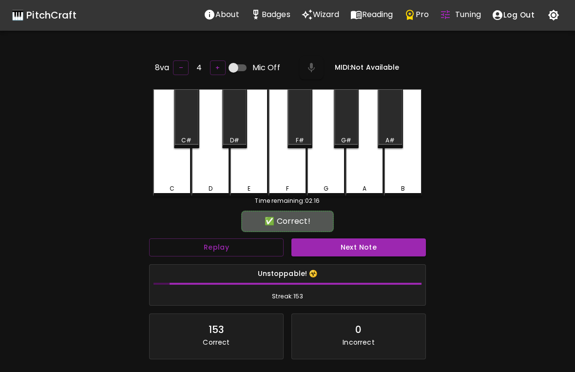
click at [329, 240] on button "Next Note" at bounding box center [359, 247] width 135 height 18
click at [170, 182] on div "C" at bounding box center [172, 142] width 38 height 107
click at [345, 238] on button "Next Note" at bounding box center [359, 247] width 135 height 18
click at [257, 172] on div "E" at bounding box center [249, 142] width 38 height 107
click at [349, 240] on button "Next Note" at bounding box center [359, 247] width 135 height 18
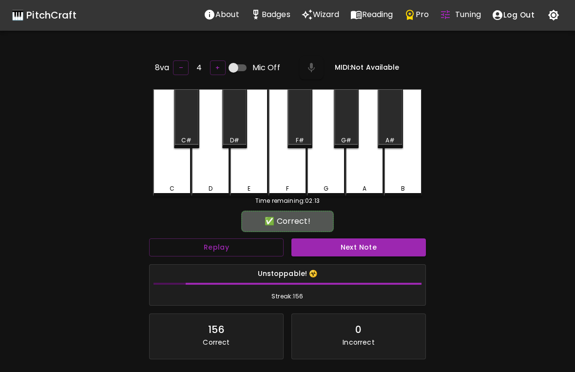
click at [254, 176] on div "E" at bounding box center [249, 142] width 38 height 107
click at [360, 249] on button "Next Note" at bounding box center [359, 247] width 135 height 18
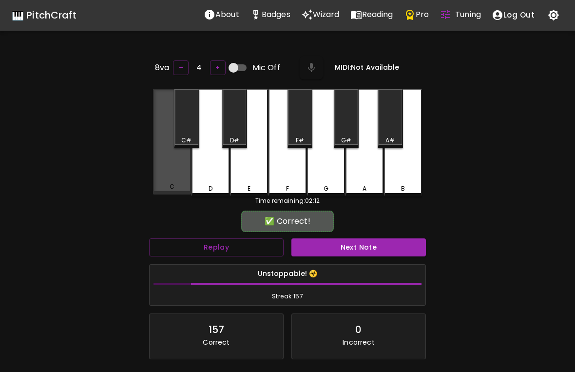
click at [170, 178] on div "C" at bounding box center [172, 141] width 38 height 105
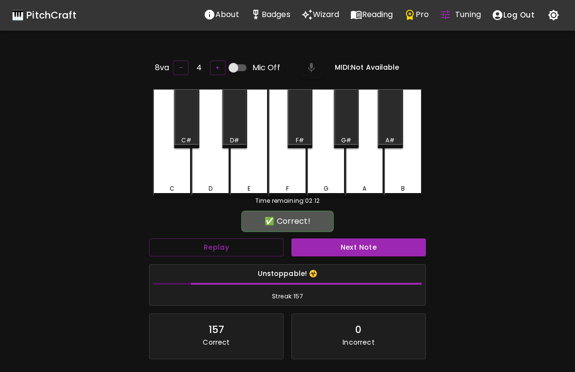
click at [372, 238] on button "Next Note" at bounding box center [359, 247] width 135 height 18
click at [212, 176] on div "D" at bounding box center [211, 142] width 38 height 107
click at [344, 249] on button "Next Note" at bounding box center [359, 247] width 135 height 18
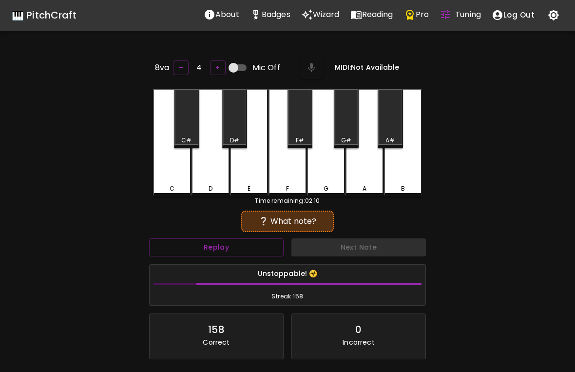
click at [168, 186] on div "C" at bounding box center [172, 188] width 36 height 9
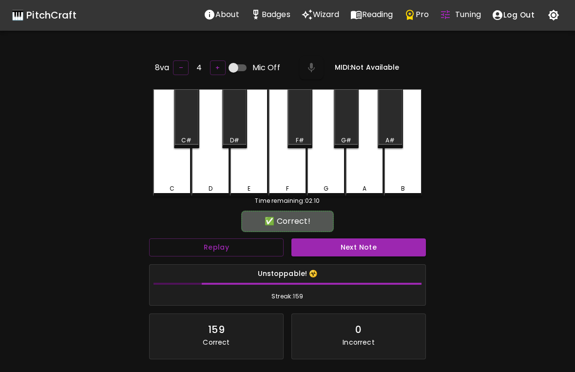
click at [348, 246] on button "Next Note" at bounding box center [359, 247] width 135 height 18
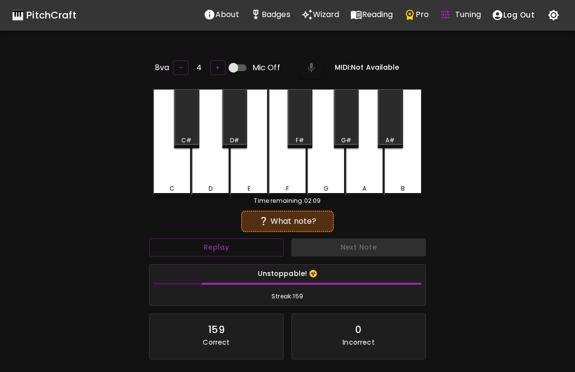
click at [255, 171] on div "E" at bounding box center [249, 142] width 38 height 107
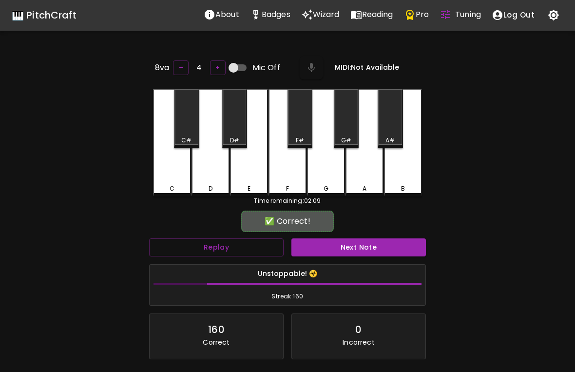
click at [356, 247] on button "Next Note" at bounding box center [359, 247] width 135 height 18
click at [215, 180] on div "D" at bounding box center [211, 142] width 38 height 107
click at [356, 266] on div "Unstoppable! ☣️ Streak: 161" at bounding box center [288, 285] width 276 height 41
click at [360, 238] on button "Next Note" at bounding box center [359, 247] width 135 height 18
click at [176, 177] on div "C" at bounding box center [172, 142] width 38 height 107
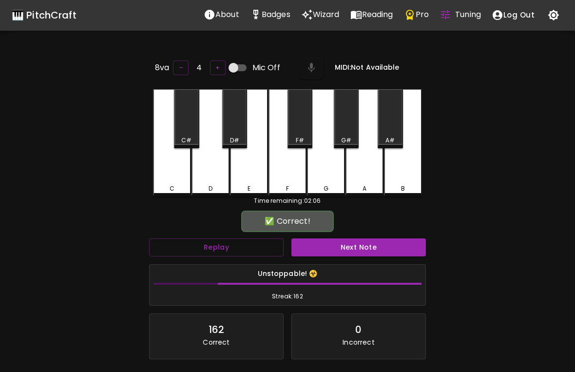
click at [350, 238] on button "Next Note" at bounding box center [359, 247] width 135 height 18
click at [170, 180] on div "C" at bounding box center [172, 142] width 38 height 107
click at [353, 240] on button "Next Note" at bounding box center [359, 247] width 135 height 18
click at [250, 177] on div "E" at bounding box center [249, 142] width 38 height 107
click at [331, 244] on button "Next Note" at bounding box center [359, 247] width 135 height 18
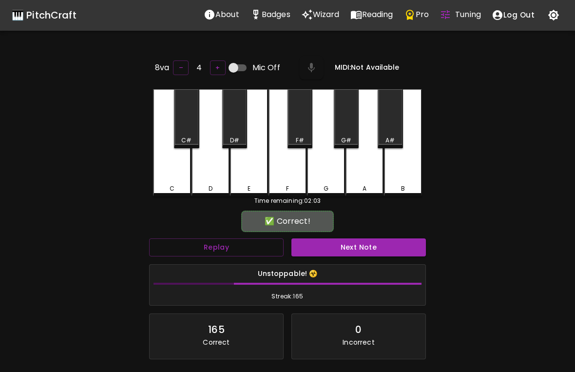
click at [171, 181] on div "C" at bounding box center [172, 142] width 38 height 107
click at [334, 246] on button "Next Note" at bounding box center [359, 247] width 135 height 18
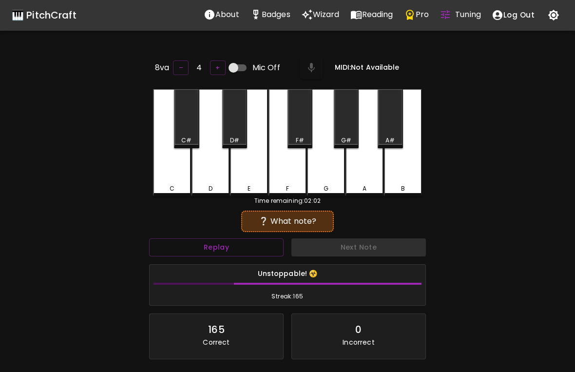
click at [210, 175] on div "D" at bounding box center [211, 142] width 38 height 107
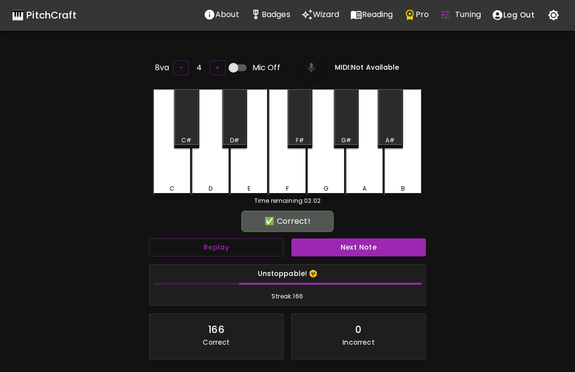
click at [330, 253] on button "Next Note" at bounding box center [359, 247] width 135 height 18
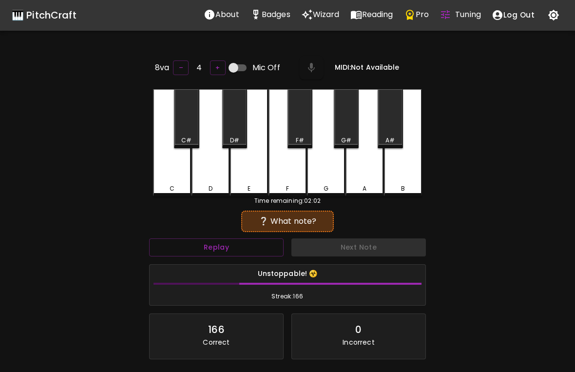
click at [164, 184] on div "C" at bounding box center [172, 188] width 36 height 9
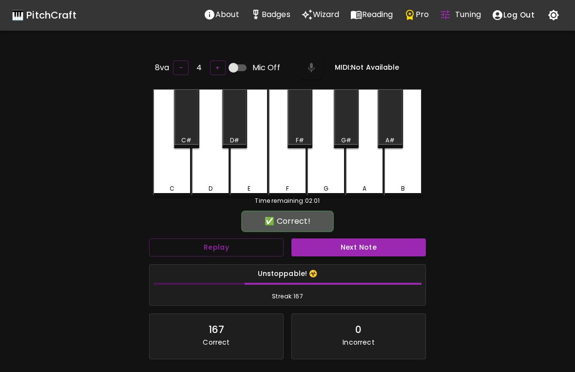
click at [320, 238] on button "Next Note" at bounding box center [359, 247] width 135 height 18
click at [215, 182] on div "D" at bounding box center [211, 142] width 38 height 107
click at [344, 244] on button "Next Note" at bounding box center [359, 247] width 135 height 18
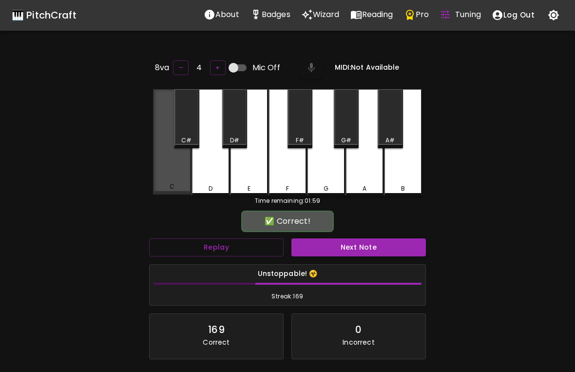
click at [175, 188] on div "C" at bounding box center [172, 186] width 36 height 9
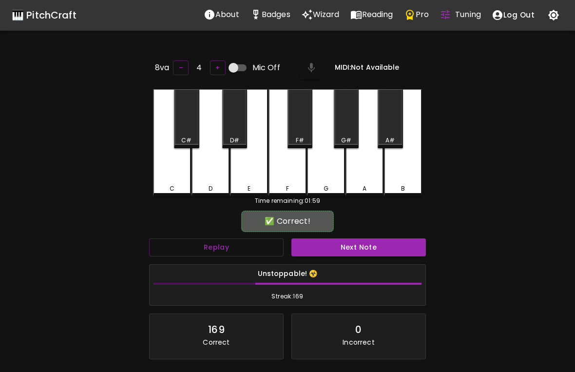
click at [356, 253] on button "Next Note" at bounding box center [359, 247] width 135 height 18
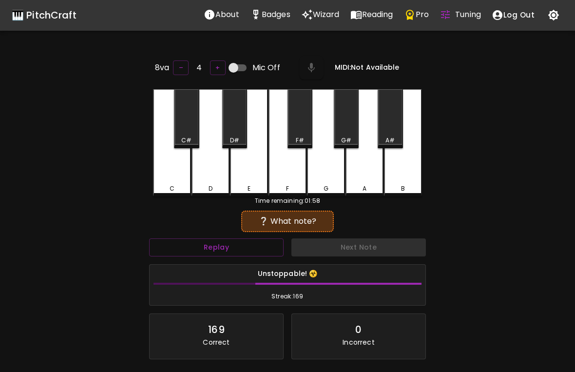
click at [213, 179] on div "D" at bounding box center [211, 142] width 38 height 107
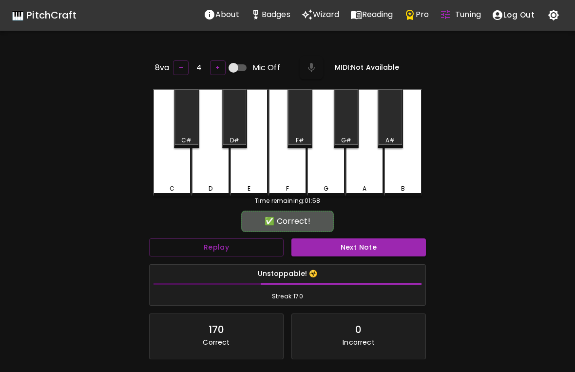
click at [354, 243] on button "Next Note" at bounding box center [359, 247] width 135 height 18
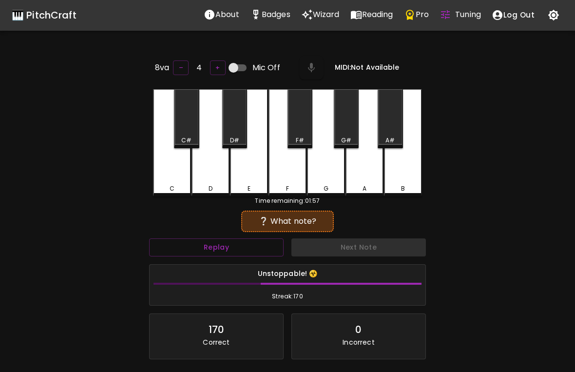
click at [254, 178] on div "E" at bounding box center [249, 142] width 38 height 107
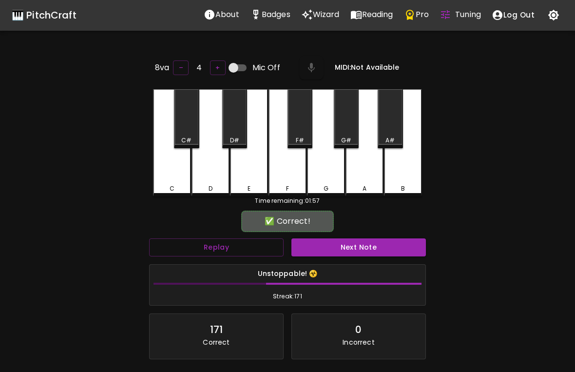
click at [349, 242] on button "Next Note" at bounding box center [359, 247] width 135 height 18
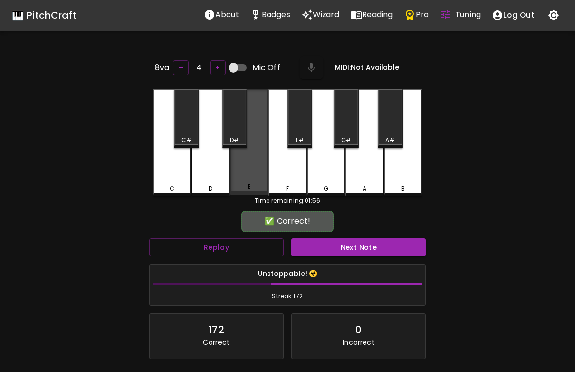
click at [249, 177] on div "E" at bounding box center [249, 141] width 38 height 105
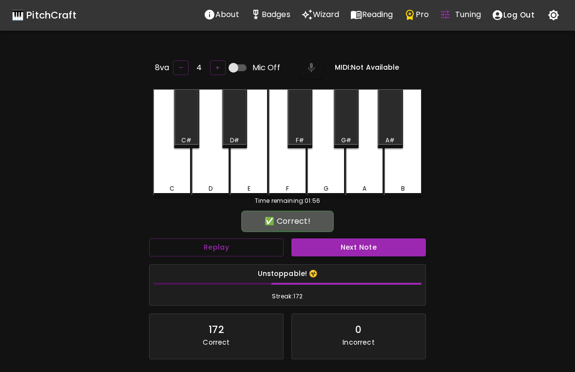
click at [344, 243] on button "Next Note" at bounding box center [359, 247] width 135 height 18
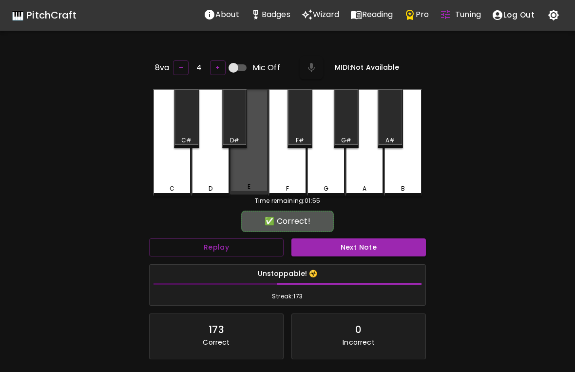
click at [246, 177] on div "E" at bounding box center [249, 141] width 38 height 105
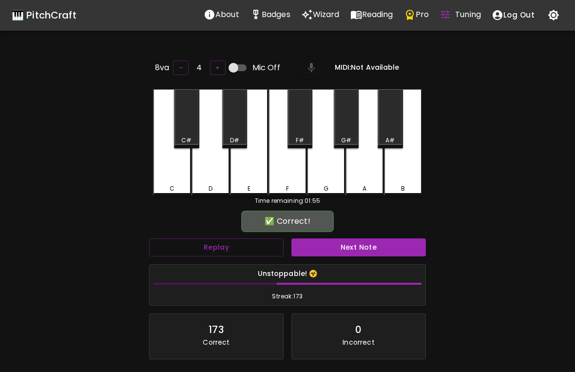
click at [349, 241] on button "Next Note" at bounding box center [359, 247] width 135 height 18
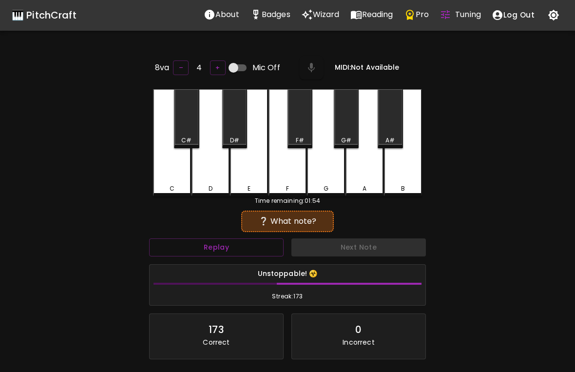
click at [252, 174] on div "E" at bounding box center [249, 142] width 38 height 107
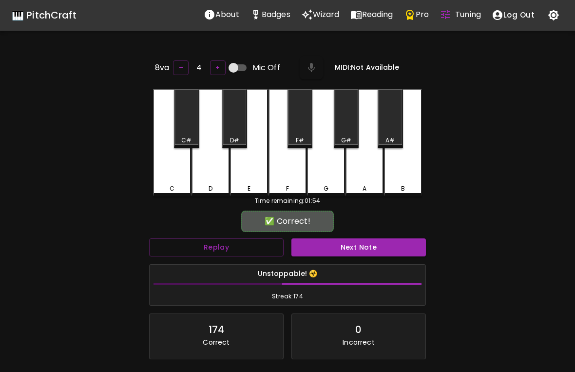
click at [354, 249] on button "Next Note" at bounding box center [359, 247] width 135 height 18
click at [252, 178] on div "E" at bounding box center [249, 142] width 38 height 107
click at [349, 254] on button "Next Note" at bounding box center [359, 247] width 135 height 18
click at [168, 184] on div "C" at bounding box center [172, 188] width 36 height 9
click at [348, 232] on div "✅ Correct! Replay Next Note Unstoppable! ☣️ Streak: 176 176 Correct 0 Incorrect…" at bounding box center [287, 319] width 277 height 213
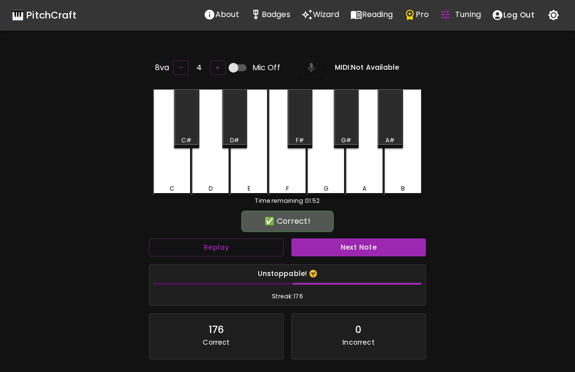
click at [346, 243] on button "Next Note" at bounding box center [359, 247] width 135 height 18
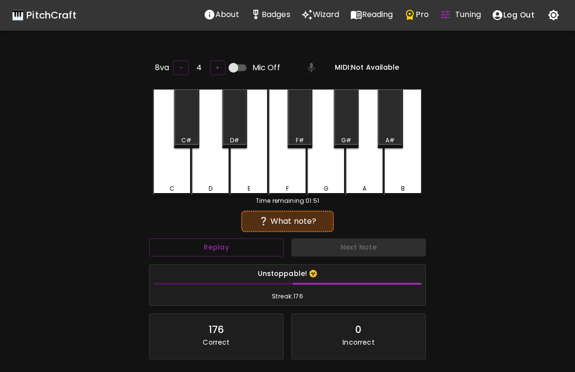
click at [248, 180] on div "E" at bounding box center [249, 142] width 38 height 107
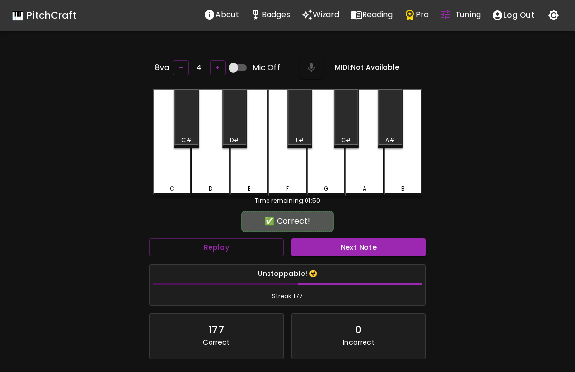
click at [349, 238] on button "Next Note" at bounding box center [359, 247] width 135 height 18
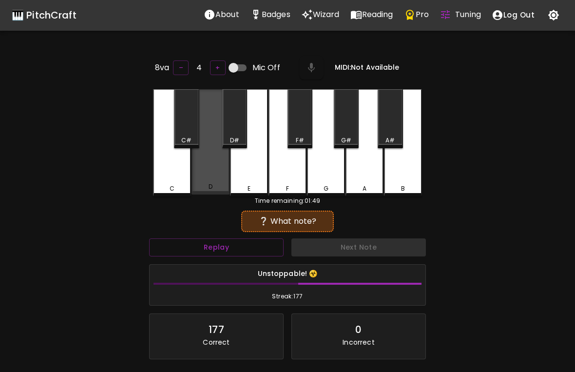
click at [205, 180] on div "D" at bounding box center [211, 141] width 38 height 105
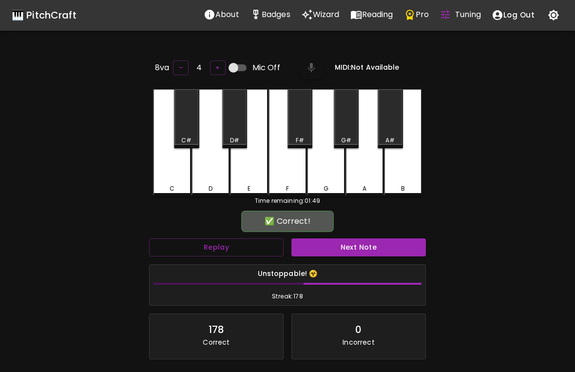
click at [348, 248] on button "Next Note" at bounding box center [359, 247] width 135 height 18
click at [177, 182] on div "C" at bounding box center [172, 142] width 38 height 107
click at [327, 240] on button "Next Note" at bounding box center [359, 247] width 135 height 18
click at [176, 184] on div "C" at bounding box center [172, 188] width 36 height 9
click at [346, 231] on div "✅ Correct!" at bounding box center [287, 221] width 277 height 24
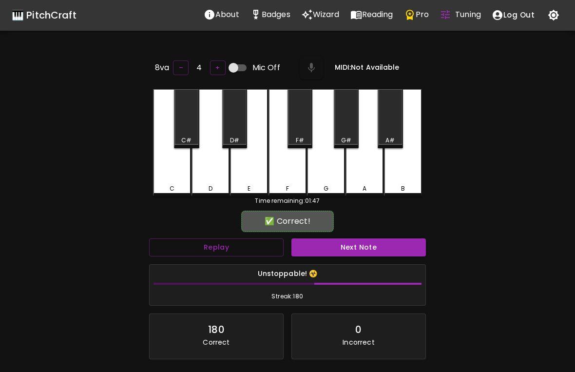
click at [344, 246] on button "Next Note" at bounding box center [359, 247] width 135 height 18
click at [180, 184] on div "C" at bounding box center [172, 188] width 36 height 9
click at [359, 244] on button "Next Note" at bounding box center [359, 247] width 135 height 18
click at [213, 181] on div "D" at bounding box center [211, 142] width 38 height 107
click at [355, 241] on button "Next Note" at bounding box center [359, 247] width 135 height 18
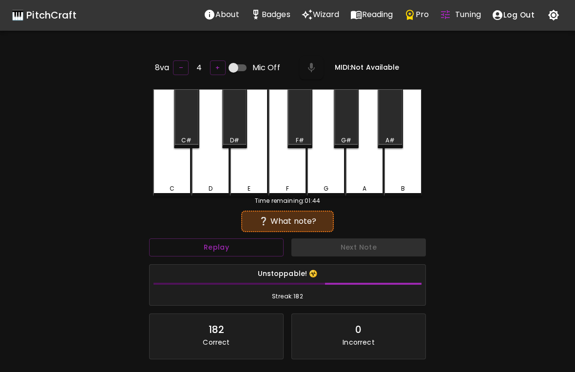
click at [175, 185] on div "C" at bounding box center [172, 188] width 36 height 9
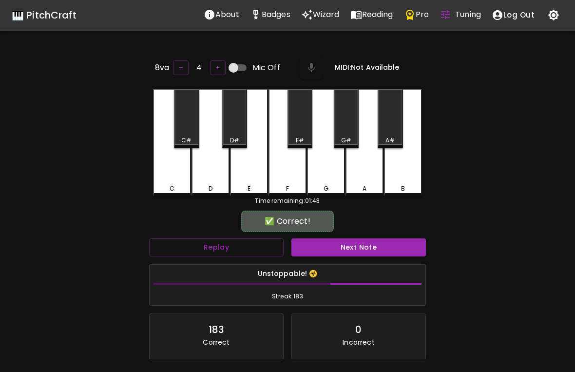
click at [345, 247] on button "Next Note" at bounding box center [359, 247] width 135 height 18
click at [246, 173] on div "E" at bounding box center [249, 142] width 38 height 107
click at [343, 238] on button "Next Note" at bounding box center [359, 247] width 135 height 18
click at [252, 179] on div "E" at bounding box center [249, 142] width 38 height 107
click at [348, 244] on button "Next Note" at bounding box center [359, 247] width 135 height 18
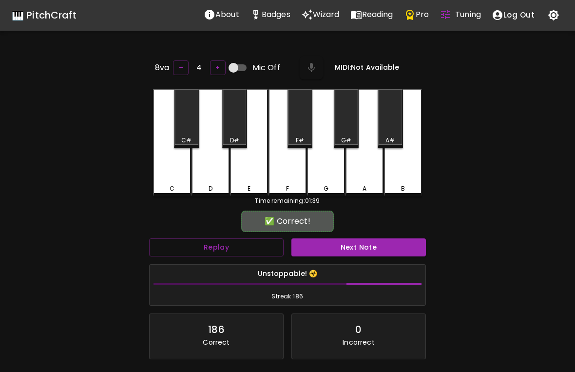
click at [216, 181] on div "D" at bounding box center [211, 142] width 38 height 107
click at [348, 243] on button "Next Note" at bounding box center [359, 247] width 135 height 18
click at [246, 184] on div "E" at bounding box center [249, 188] width 36 height 9
click at [342, 239] on button "Next Note" at bounding box center [359, 247] width 135 height 18
click at [172, 182] on div "C" at bounding box center [172, 142] width 38 height 107
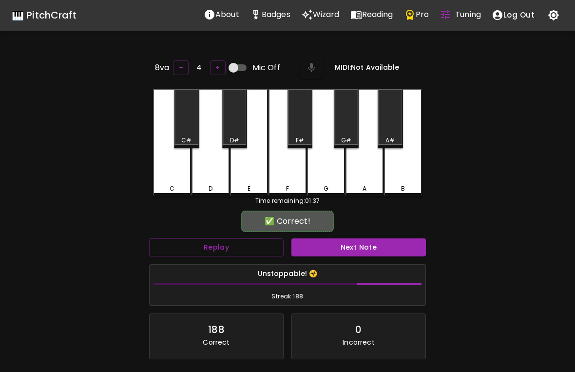
click at [341, 241] on button "Next Note" at bounding box center [359, 247] width 135 height 18
click at [246, 176] on div "E" at bounding box center [249, 142] width 38 height 107
click at [339, 243] on button "Next Note" at bounding box center [359, 247] width 135 height 18
click at [175, 184] on div "C" at bounding box center [172, 188] width 36 height 9
click at [333, 241] on button "Next Note" at bounding box center [359, 247] width 135 height 18
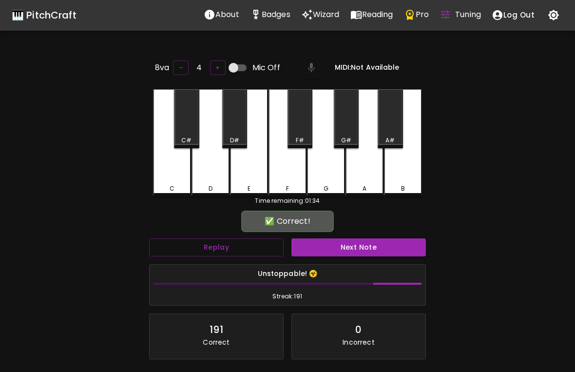
click at [246, 180] on div "E" at bounding box center [249, 142] width 38 height 107
click at [335, 244] on button "Next Note" at bounding box center [359, 247] width 135 height 18
click at [184, 184] on div "C" at bounding box center [172, 188] width 36 height 9
click at [342, 234] on div "Next Note" at bounding box center [359, 247] width 142 height 26
click at [341, 243] on button "Next Note" at bounding box center [359, 247] width 135 height 18
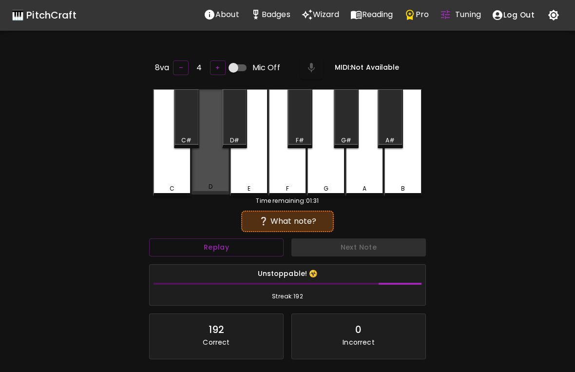
click at [215, 178] on div "D" at bounding box center [211, 141] width 38 height 105
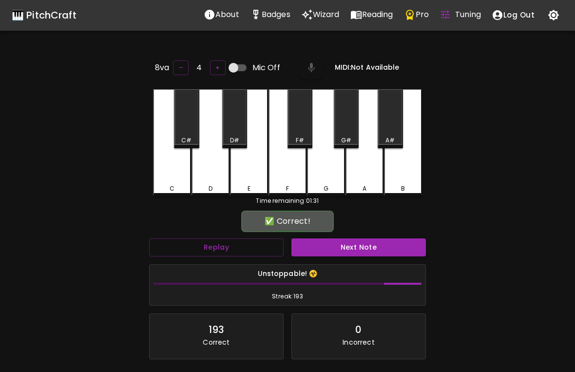
click at [360, 247] on button "Next Note" at bounding box center [359, 247] width 135 height 18
click at [212, 178] on div "D" at bounding box center [211, 142] width 38 height 107
click at [351, 253] on button "Next Note" at bounding box center [359, 247] width 135 height 18
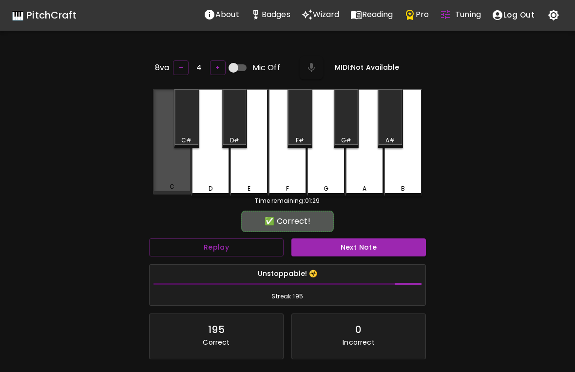
click at [169, 182] on div "C" at bounding box center [172, 186] width 36 height 9
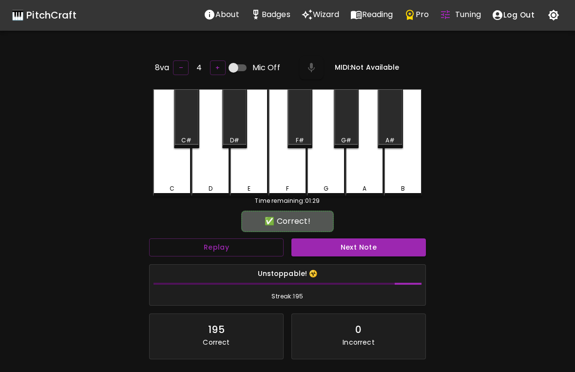
click at [337, 249] on button "Next Note" at bounding box center [359, 247] width 135 height 18
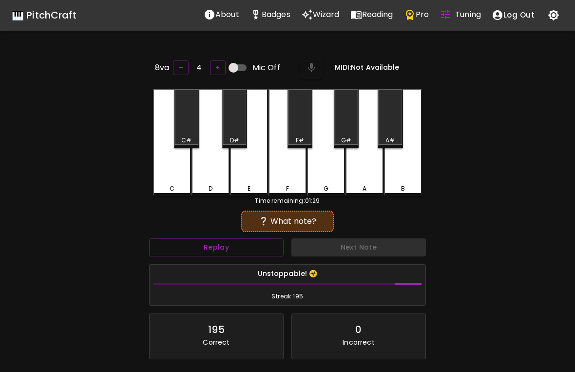
click at [161, 180] on div "C" at bounding box center [172, 142] width 38 height 107
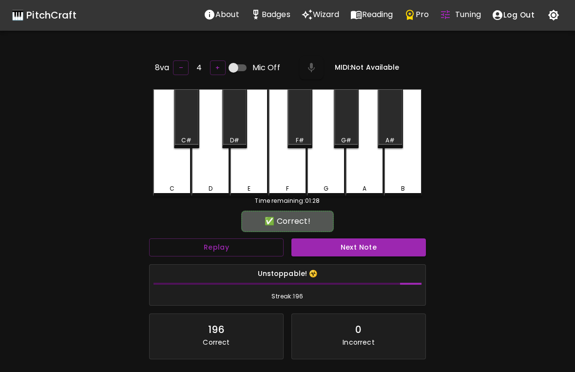
click at [344, 253] on button "Next Note" at bounding box center [359, 247] width 135 height 18
click at [215, 175] on div "D" at bounding box center [211, 142] width 38 height 107
click at [352, 250] on button "Next Note" at bounding box center [359, 247] width 135 height 18
click at [249, 180] on div "E" at bounding box center [249, 142] width 38 height 107
click at [358, 243] on button "Next Note" at bounding box center [359, 247] width 135 height 18
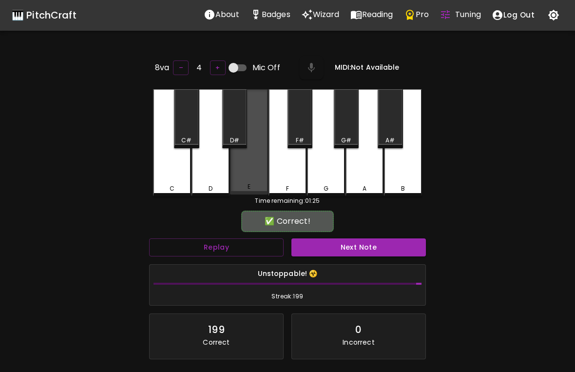
click at [253, 176] on div "E" at bounding box center [249, 141] width 38 height 105
click at [380, 245] on button "Next Note" at bounding box center [359, 247] width 135 height 18
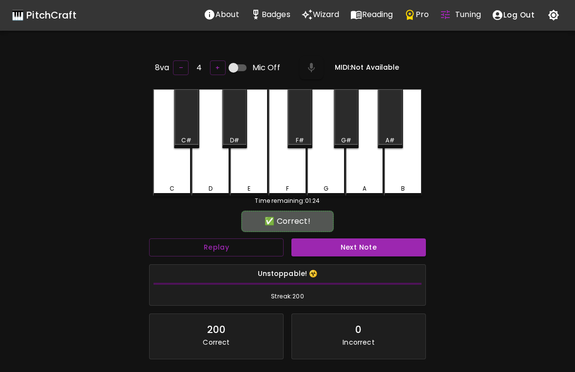
click at [172, 188] on div "C" at bounding box center [172, 188] width 5 height 9
click at [357, 242] on button "Next Note" at bounding box center [359, 247] width 135 height 18
click at [254, 176] on div "E" at bounding box center [249, 142] width 38 height 107
click at [345, 245] on button "Next Note" at bounding box center [359, 247] width 135 height 18
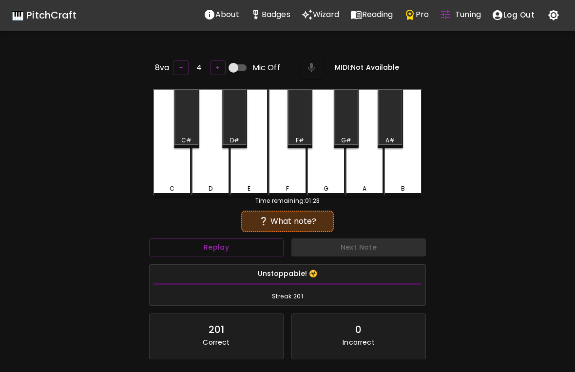
click at [252, 184] on div "E" at bounding box center [249, 188] width 36 height 9
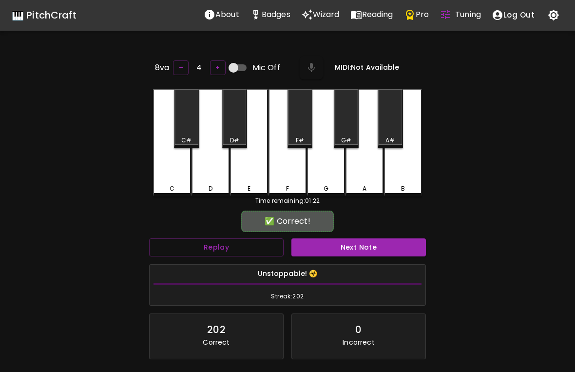
click at [325, 240] on button "Next Note" at bounding box center [359, 247] width 135 height 18
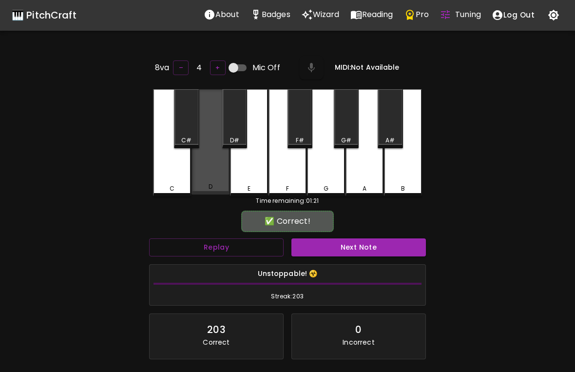
click at [213, 183] on div "D" at bounding box center [211, 186] width 36 height 9
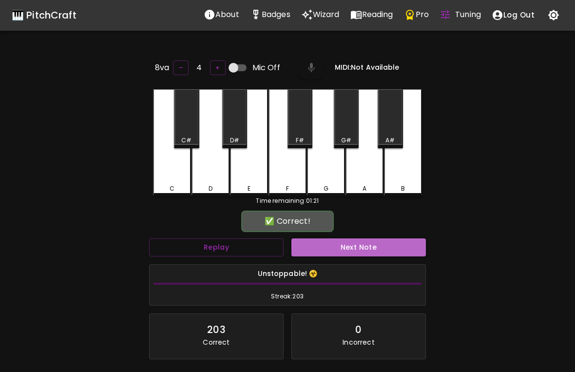
click at [341, 245] on button "Next Note" at bounding box center [359, 247] width 135 height 18
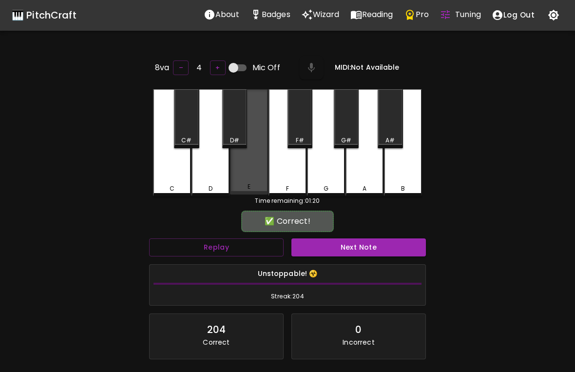
click at [253, 182] on div "E" at bounding box center [249, 141] width 38 height 105
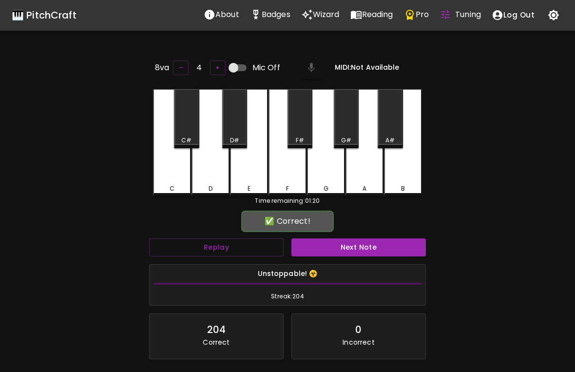
click at [333, 249] on button "Next Note" at bounding box center [359, 247] width 135 height 18
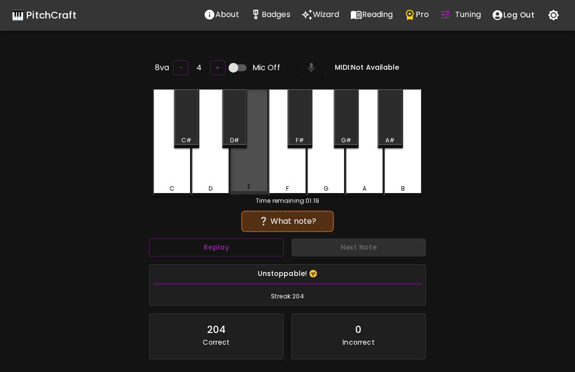
click at [254, 179] on div "E" at bounding box center [249, 141] width 38 height 105
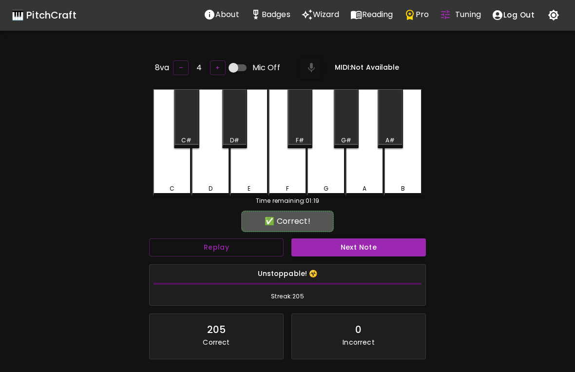
click at [335, 249] on button "Next Note" at bounding box center [359, 247] width 135 height 18
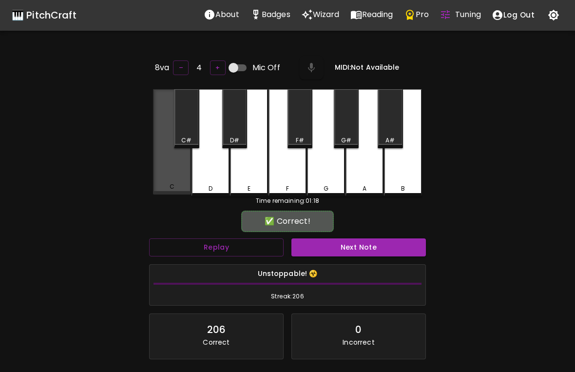
click at [168, 184] on div "C" at bounding box center [172, 186] width 36 height 9
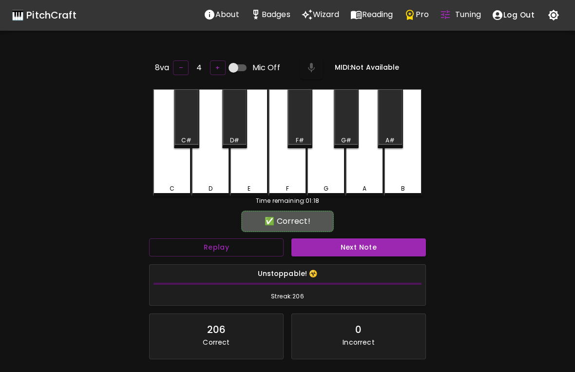
click at [333, 243] on button "Next Note" at bounding box center [359, 247] width 135 height 18
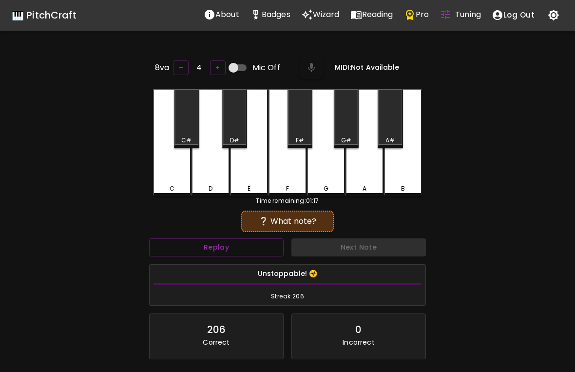
click at [373, 248] on button "Next Note" at bounding box center [359, 247] width 135 height 18
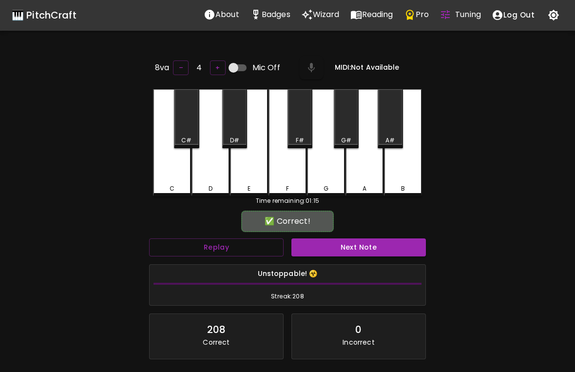
click at [371, 244] on button "Next Note" at bounding box center [359, 247] width 135 height 18
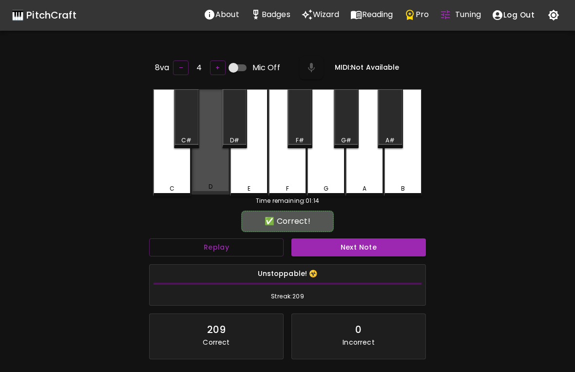
click at [368, 247] on button "Next Note" at bounding box center [359, 247] width 135 height 18
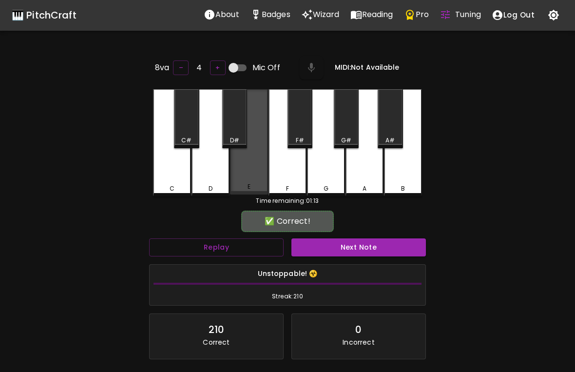
click at [364, 239] on button "Next Note" at bounding box center [359, 247] width 135 height 18
click at [362, 243] on button "Next Note" at bounding box center [359, 247] width 135 height 18
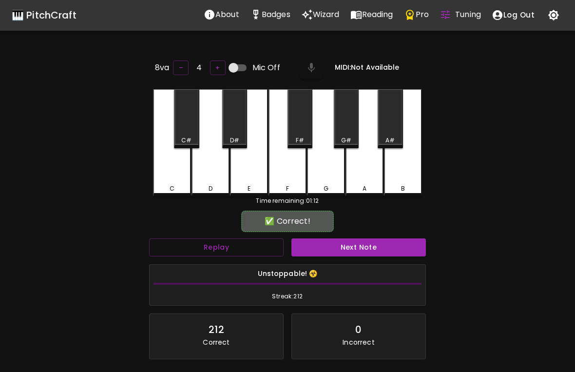
click at [355, 243] on button "Next Note" at bounding box center [359, 247] width 135 height 18
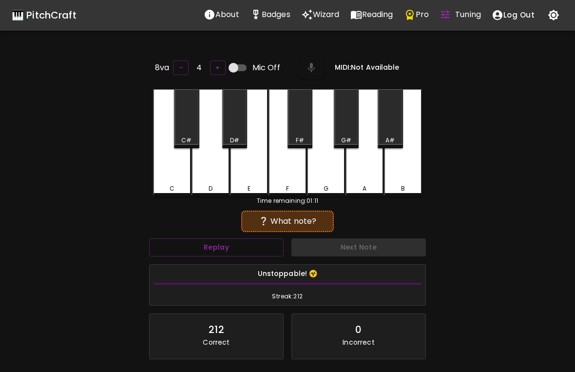
click at [353, 247] on button "Next Note" at bounding box center [359, 247] width 135 height 18
click at [357, 249] on button "Next Note" at bounding box center [359, 247] width 135 height 18
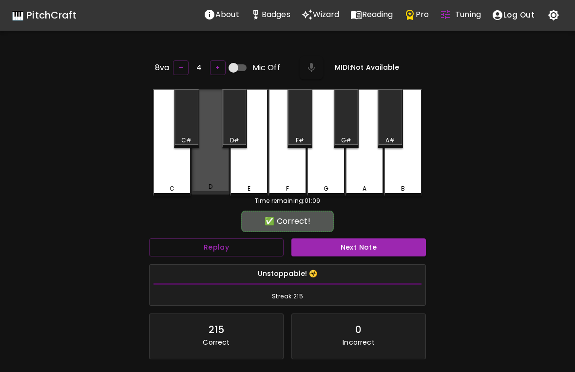
click at [353, 251] on button "Next Note" at bounding box center [359, 247] width 135 height 18
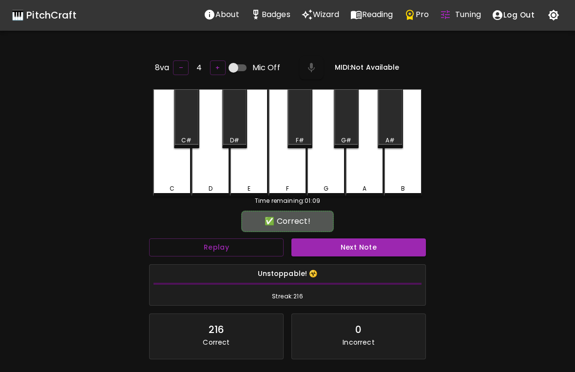
click at [244, 172] on div "E" at bounding box center [249, 142] width 38 height 107
click at [353, 248] on button "Next Note" at bounding box center [359, 247] width 135 height 18
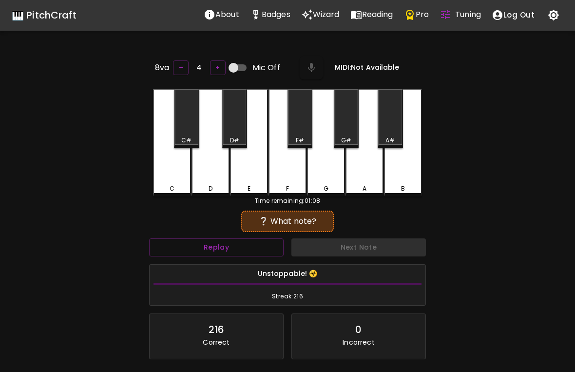
click at [248, 171] on div "E" at bounding box center [249, 142] width 38 height 107
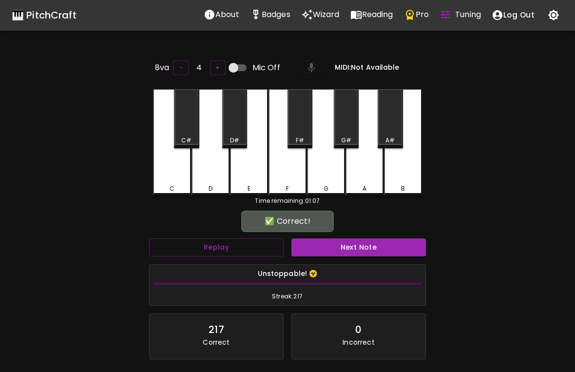
click at [354, 247] on button "Next Note" at bounding box center [359, 247] width 135 height 18
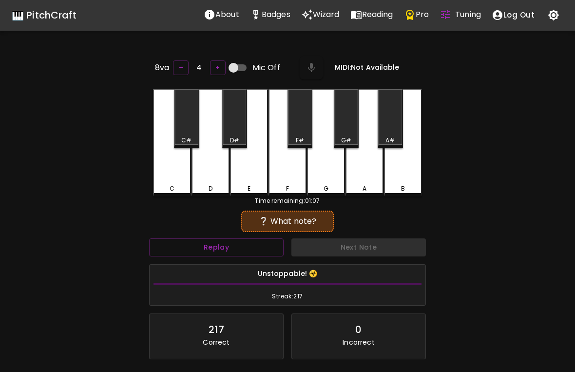
click at [356, 245] on button "Next Note" at bounding box center [359, 247] width 135 height 18
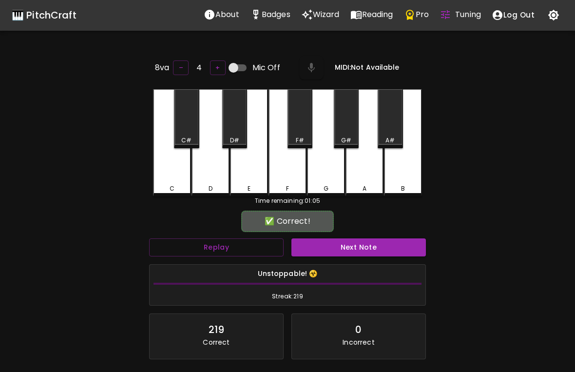
click at [357, 248] on button "Next Note" at bounding box center [359, 247] width 135 height 18
click at [356, 250] on button "Next Note" at bounding box center [359, 247] width 135 height 18
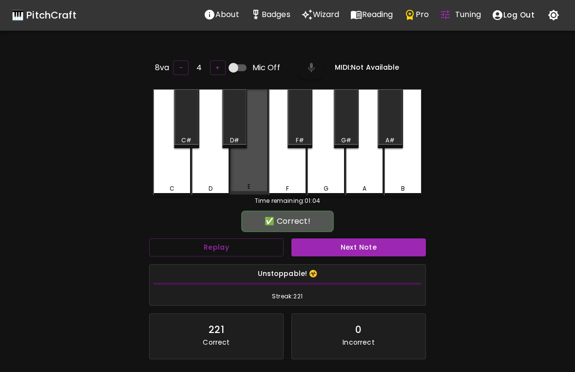
click at [354, 253] on button "Next Note" at bounding box center [359, 247] width 135 height 18
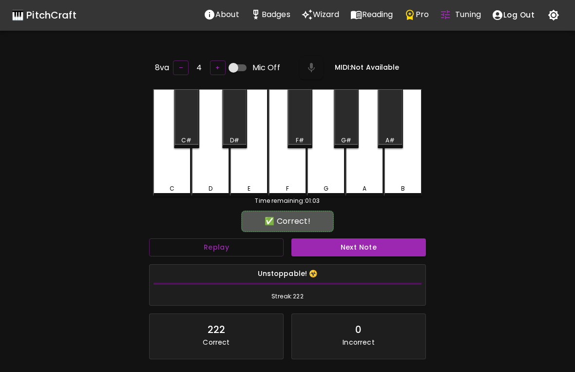
click at [356, 251] on button "Next Note" at bounding box center [359, 247] width 135 height 18
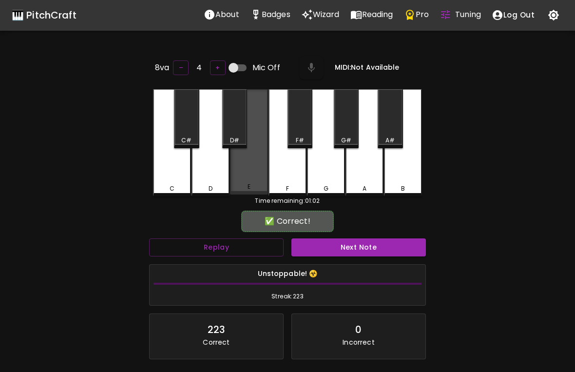
click at [358, 254] on button "Next Note" at bounding box center [359, 247] width 135 height 18
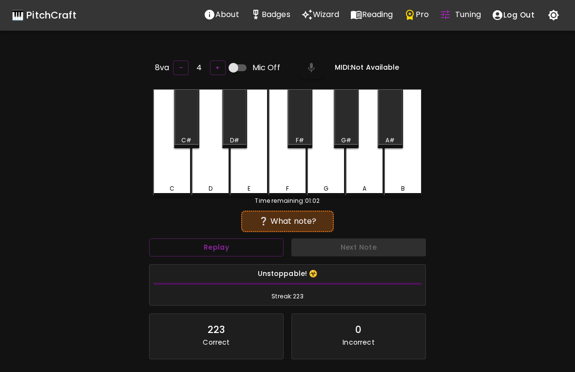
click at [356, 253] on button "Next Note" at bounding box center [359, 247] width 135 height 18
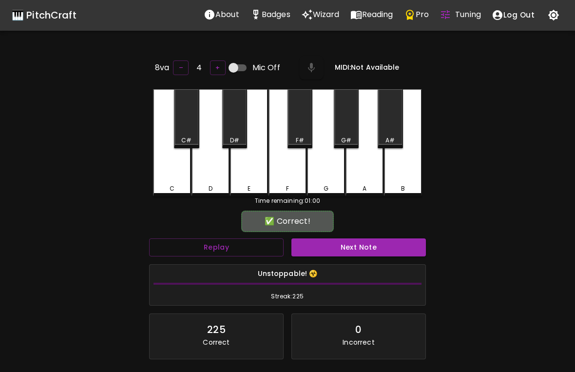
click at [353, 253] on button "Next Note" at bounding box center [359, 247] width 135 height 18
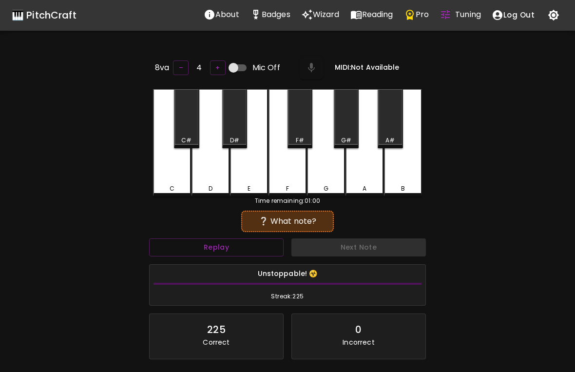
click at [352, 253] on button "Next Note" at bounding box center [359, 247] width 135 height 18
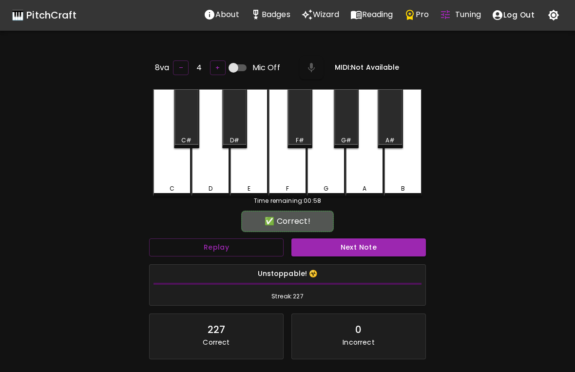
click at [254, 184] on div "E" at bounding box center [249, 188] width 36 height 9
click at [357, 253] on button "Next Note" at bounding box center [359, 247] width 135 height 18
click at [216, 181] on div "D" at bounding box center [211, 142] width 38 height 107
click at [362, 251] on button "Next Note" at bounding box center [359, 247] width 135 height 18
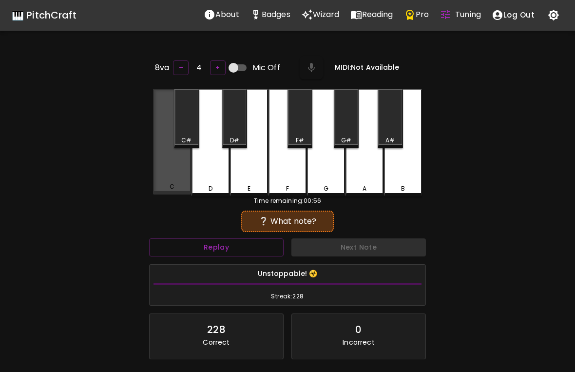
click at [167, 182] on div "C" at bounding box center [172, 141] width 38 height 105
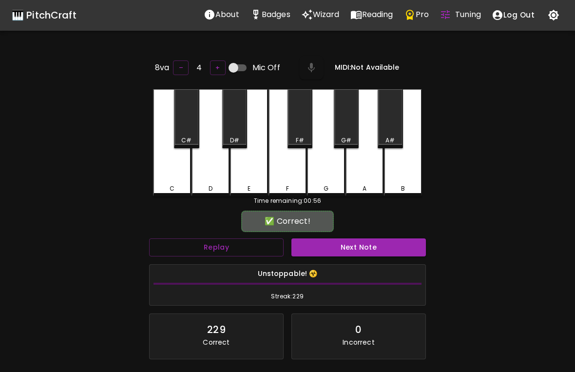
click at [368, 260] on div "Unstoppable! ☣️ Streak: 229" at bounding box center [287, 285] width 285 height 50
click at [351, 238] on button "Next Note" at bounding box center [359, 247] width 135 height 18
click at [163, 177] on div "C" at bounding box center [172, 142] width 38 height 107
click at [354, 240] on button "Next Note" at bounding box center [359, 247] width 135 height 18
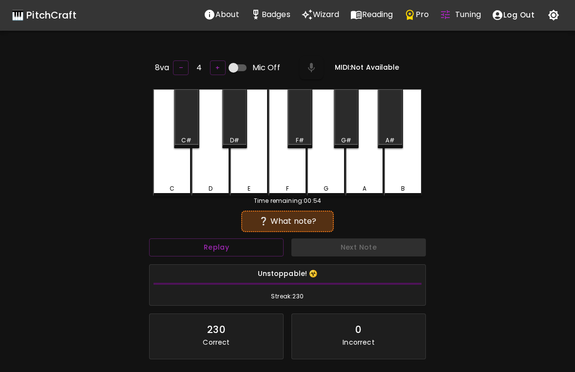
click at [355, 243] on button "Next Note" at bounding box center [359, 247] width 135 height 18
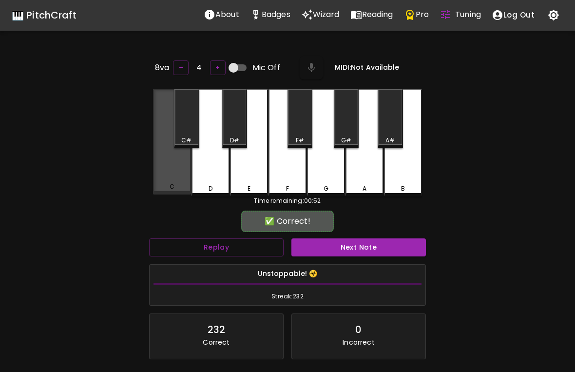
click at [164, 174] on div "C" at bounding box center [172, 141] width 38 height 105
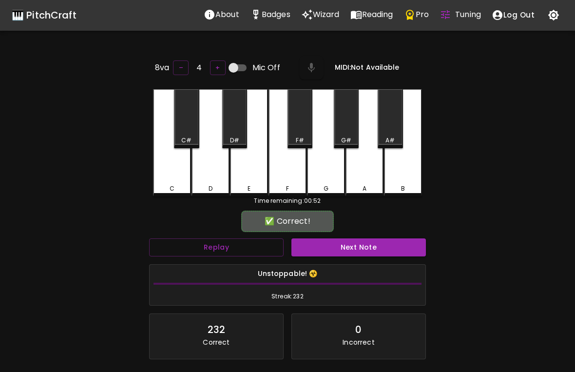
click at [361, 253] on button "Next Note" at bounding box center [359, 247] width 135 height 18
click at [173, 167] on div "C" at bounding box center [172, 142] width 38 height 107
click at [358, 252] on button "Next Note" at bounding box center [359, 247] width 135 height 18
click at [356, 253] on button "Next Note" at bounding box center [359, 247] width 135 height 18
click at [357, 253] on button "Next Note" at bounding box center [359, 247] width 135 height 18
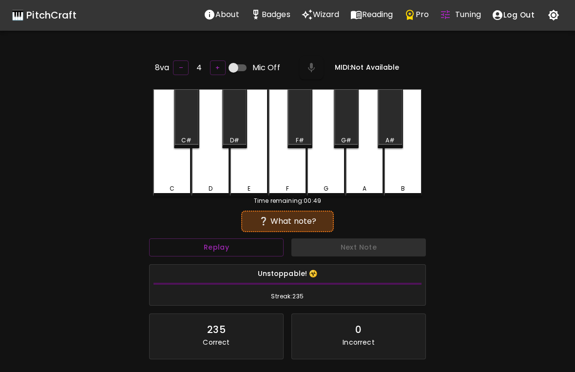
click at [254, 181] on div "E" at bounding box center [249, 142] width 38 height 107
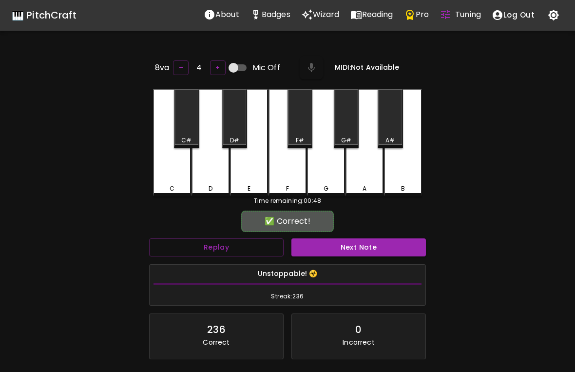
click at [355, 252] on button "Next Note" at bounding box center [359, 247] width 135 height 18
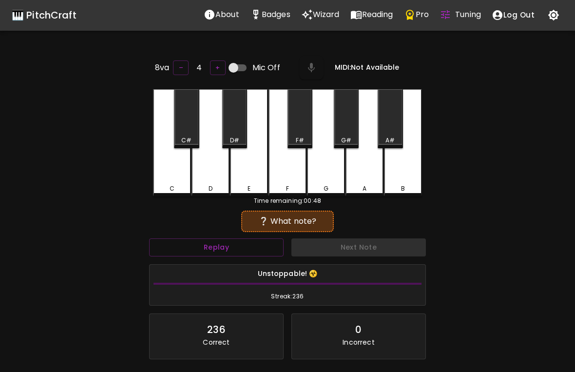
click at [211, 181] on div "D" at bounding box center [211, 142] width 38 height 107
click at [352, 247] on button "Next Note" at bounding box center [359, 247] width 135 height 18
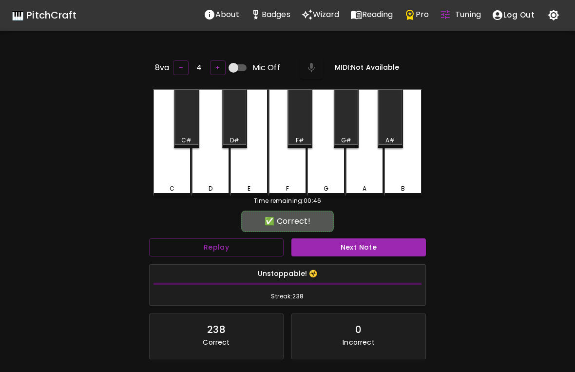
click at [213, 176] on div "D" at bounding box center [211, 142] width 38 height 107
click at [344, 227] on div "✅ Correct!" at bounding box center [287, 221] width 277 height 24
click at [339, 243] on button "Next Note" at bounding box center [359, 247] width 135 height 18
click at [215, 179] on div "D" at bounding box center [211, 142] width 38 height 107
click at [351, 251] on button "Next Note" at bounding box center [359, 247] width 135 height 18
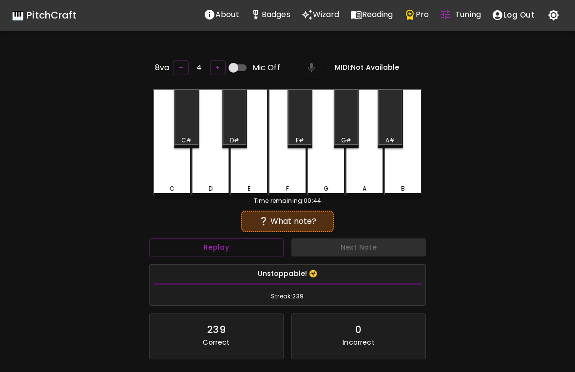
click at [210, 181] on div "D" at bounding box center [211, 142] width 38 height 107
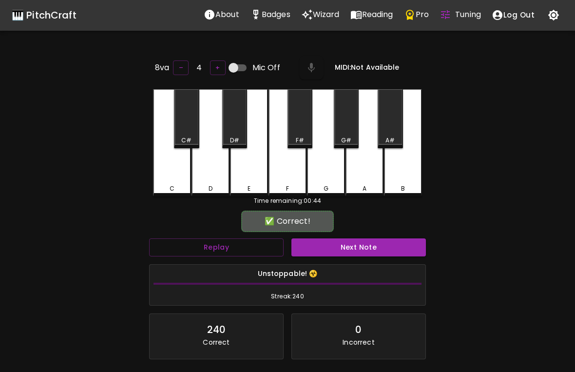
click at [350, 246] on button "Next Note" at bounding box center [359, 247] width 135 height 18
click at [173, 179] on div "C" at bounding box center [172, 142] width 38 height 107
click at [351, 238] on button "Next Note" at bounding box center [359, 247] width 135 height 18
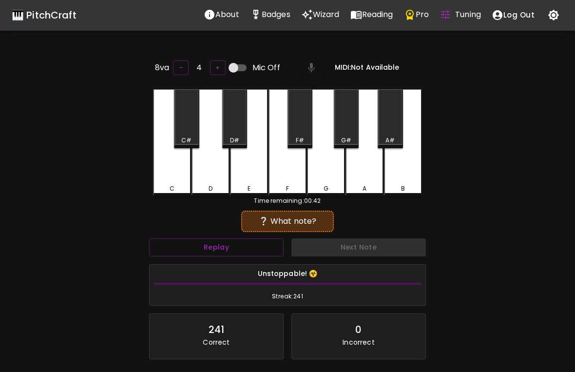
click at [168, 175] on div "C" at bounding box center [172, 142] width 38 height 107
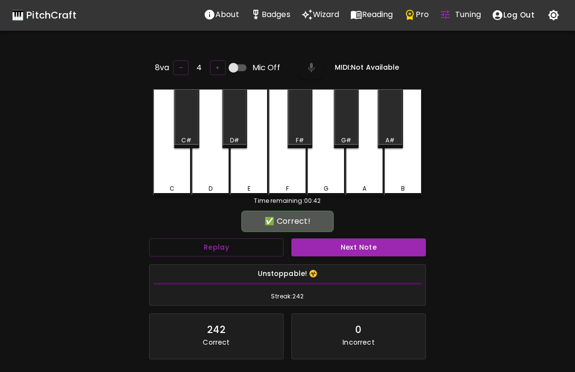
click at [356, 234] on div "Next Note" at bounding box center [359, 247] width 142 height 26
click at [356, 238] on button "Next Note" at bounding box center [359, 247] width 135 height 18
click at [252, 178] on div "E" at bounding box center [249, 142] width 38 height 107
click at [352, 244] on button "Next Note" at bounding box center [359, 247] width 135 height 18
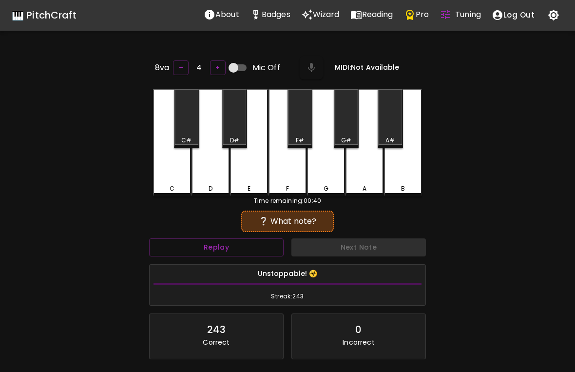
click at [252, 181] on div "E" at bounding box center [249, 142] width 38 height 107
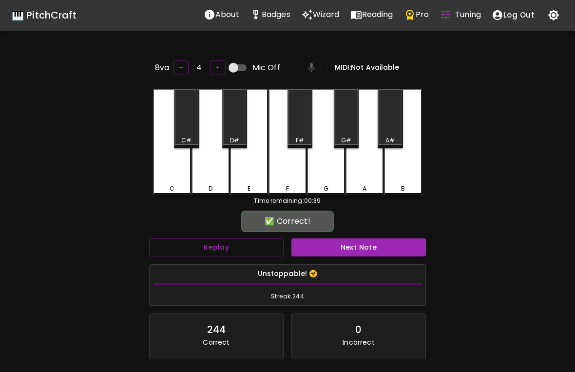
click at [355, 254] on button "Next Note" at bounding box center [359, 247] width 135 height 18
click at [245, 178] on div "E" at bounding box center [249, 142] width 38 height 107
click at [344, 242] on button "Next Note" at bounding box center [359, 247] width 135 height 18
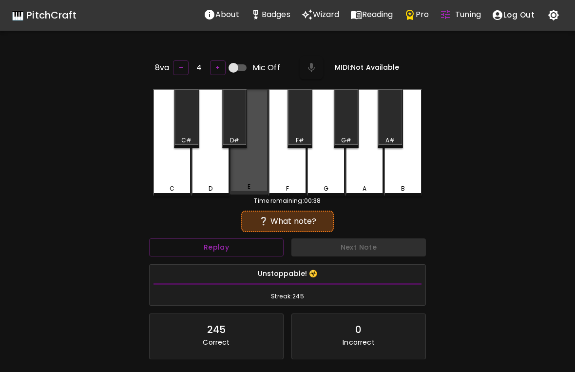
click at [249, 181] on div "E" at bounding box center [249, 141] width 38 height 105
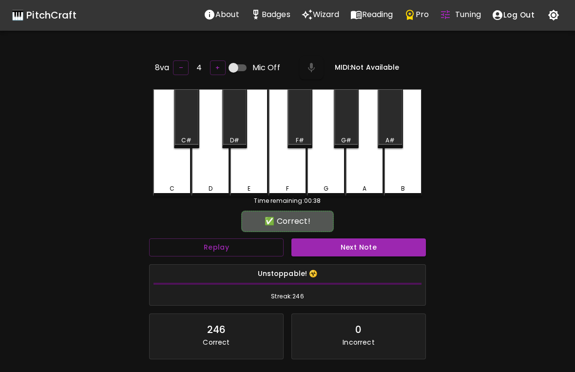
click at [346, 243] on button "Next Note" at bounding box center [359, 247] width 135 height 18
click at [254, 176] on div "E" at bounding box center [249, 142] width 38 height 107
click at [351, 247] on button "Next Note" at bounding box center [359, 247] width 135 height 18
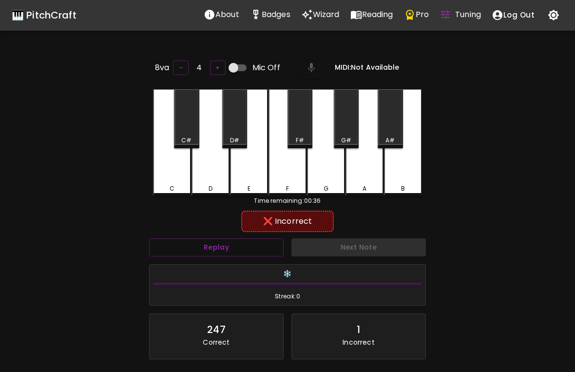
click at [201, 179] on div "D" at bounding box center [211, 142] width 38 height 107
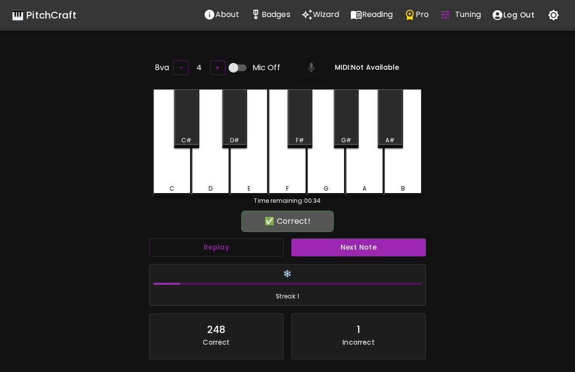
click at [180, 179] on div "C" at bounding box center [172, 142] width 38 height 107
click at [337, 249] on button "Next Note" at bounding box center [359, 247] width 135 height 18
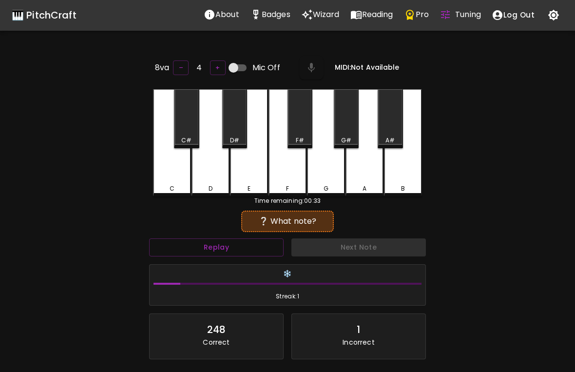
click at [174, 180] on div "C" at bounding box center [172, 142] width 38 height 107
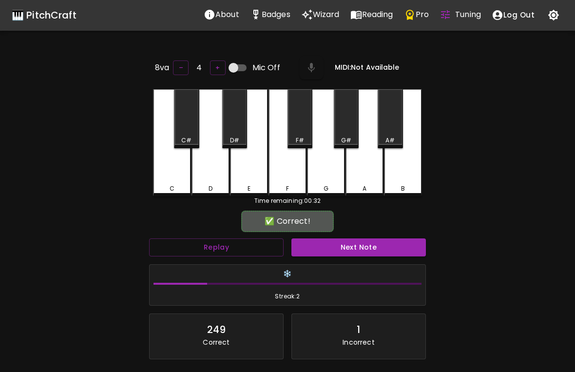
click at [344, 242] on button "Next Note" at bounding box center [359, 247] width 135 height 18
click at [250, 181] on div "E" at bounding box center [249, 142] width 38 height 107
click at [349, 248] on button "Next Note" at bounding box center [359, 247] width 135 height 18
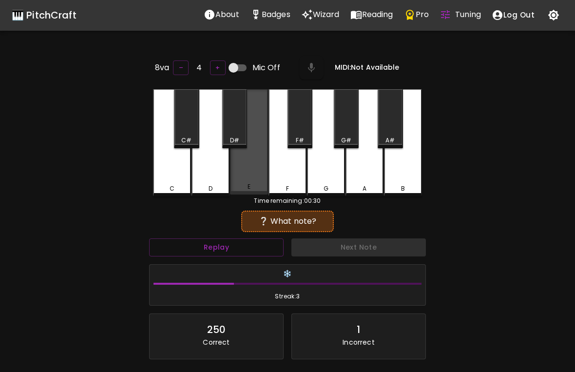
click at [254, 178] on div "E" at bounding box center [249, 141] width 38 height 105
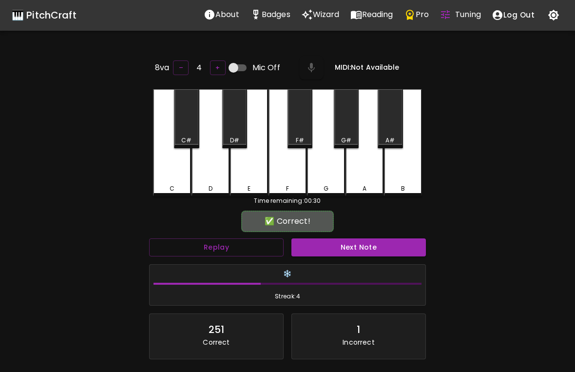
click at [348, 238] on button "Next Note" at bounding box center [359, 247] width 135 height 18
click at [176, 184] on div "C" at bounding box center [172, 188] width 36 height 9
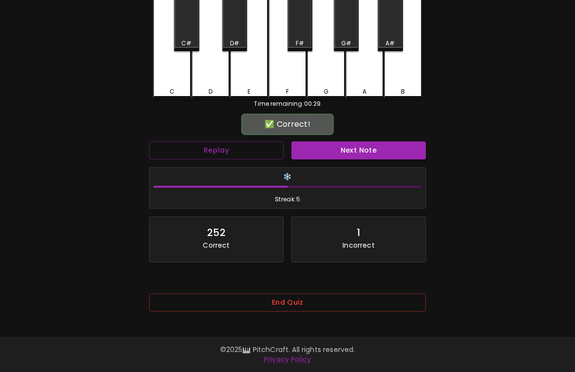
scroll to position [110, 0]
click at [352, 293] on button "End Quiz" at bounding box center [287, 302] width 277 height 18
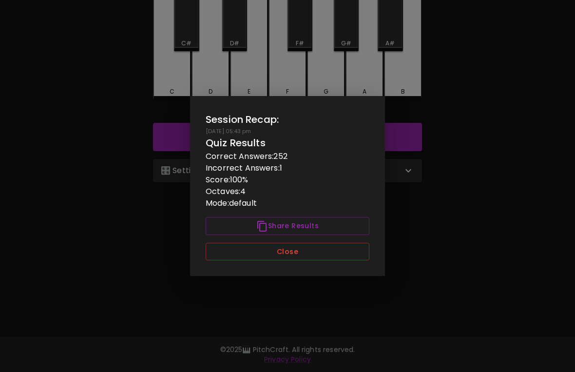
click at [231, 246] on button "Close" at bounding box center [288, 252] width 164 height 18
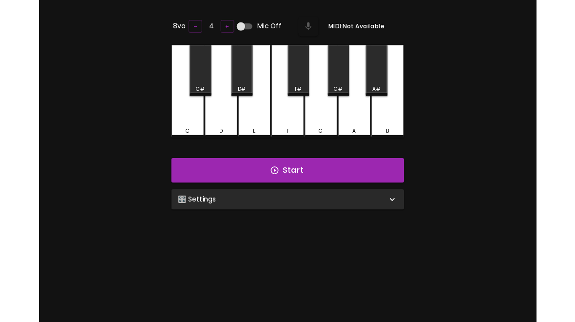
scroll to position [0, 0]
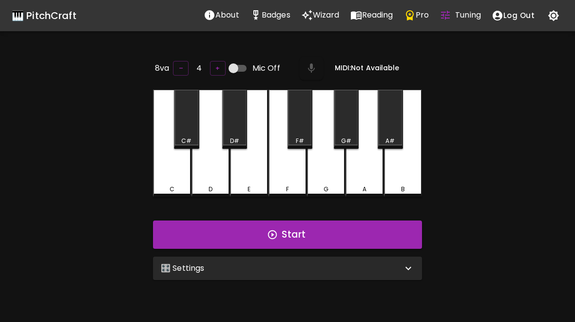
click at [266, 20] on p "Badges" at bounding box center [276, 15] width 29 height 12
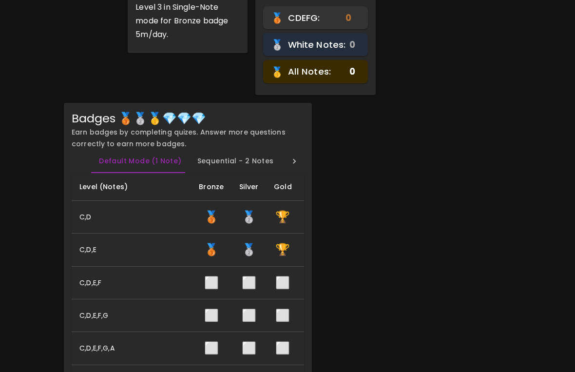
click at [275, 249] on span "🏆" at bounding box center [282, 249] width 15 height 16
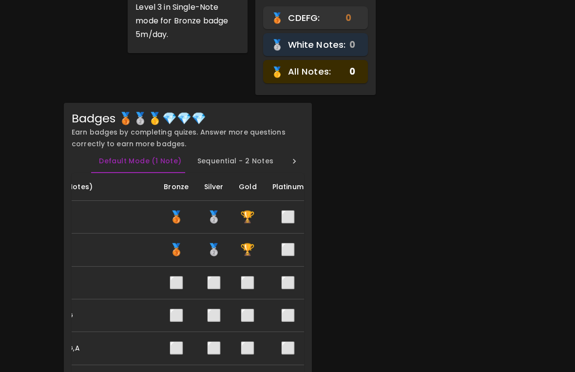
scroll to position [0, 35]
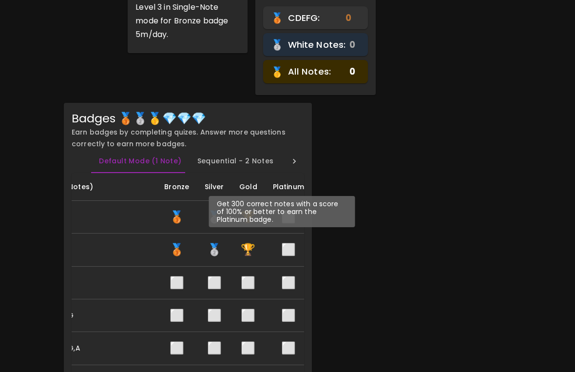
click at [281, 250] on span "⬜" at bounding box center [288, 249] width 15 height 16
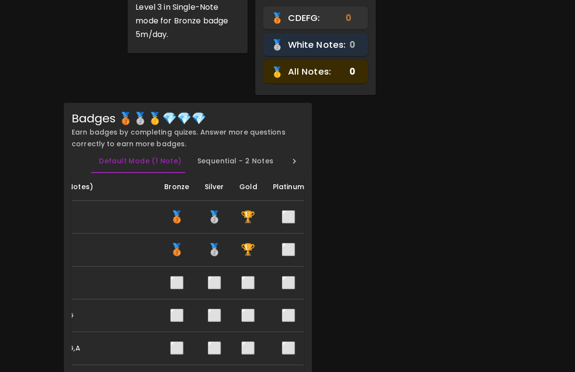
click at [281, 246] on span "⬜" at bounding box center [288, 249] width 15 height 16
click at [281, 221] on span "⬜" at bounding box center [288, 217] width 15 height 16
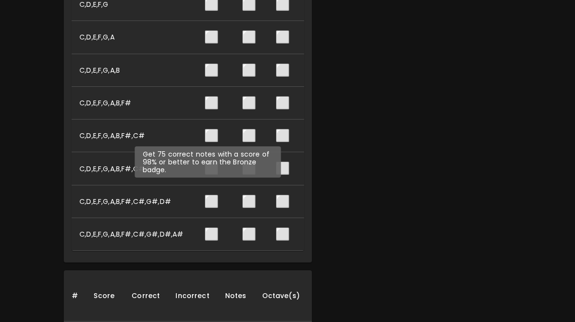
scroll to position [0, 0]
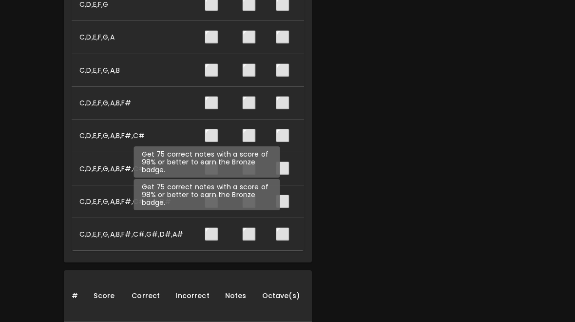
click at [207, 229] on span "⬜" at bounding box center [211, 234] width 15 height 16
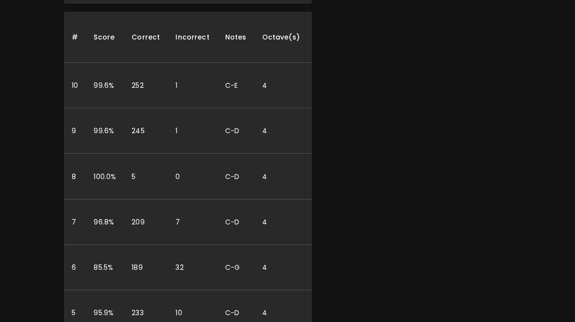
scroll to position [642, 0]
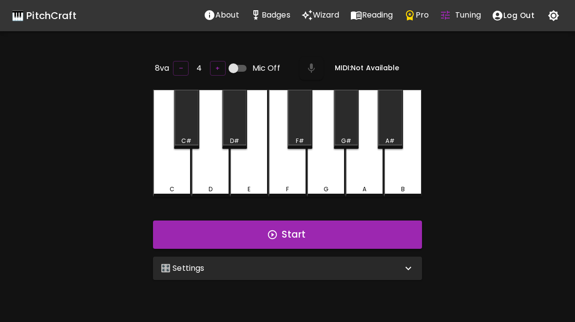
click at [415, 17] on icon "Pro" at bounding box center [410, 15] width 12 height 12
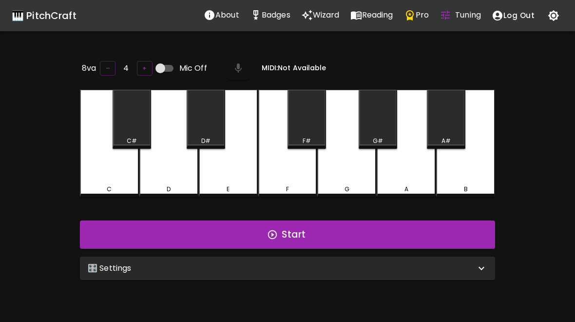
click at [278, 229] on icon "button" at bounding box center [272, 234] width 11 height 11
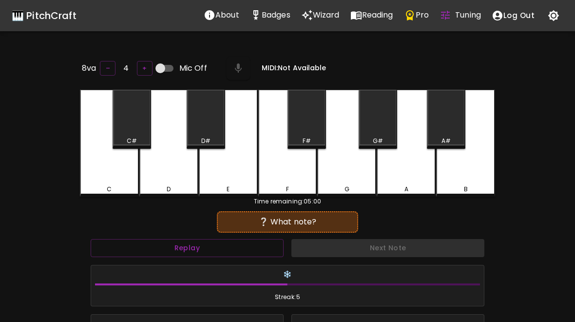
click at [351, 185] on div "G" at bounding box center [346, 189] width 57 height 9
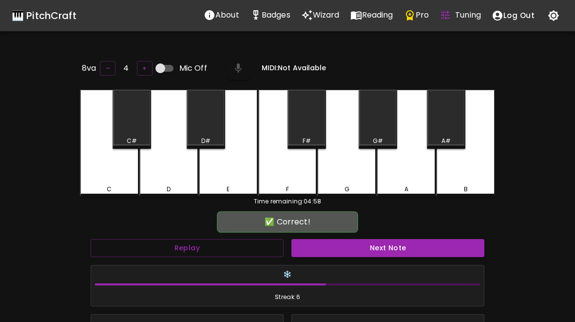
click at [358, 176] on div "G" at bounding box center [346, 143] width 59 height 107
click at [369, 241] on button "Next Note" at bounding box center [388, 248] width 193 height 18
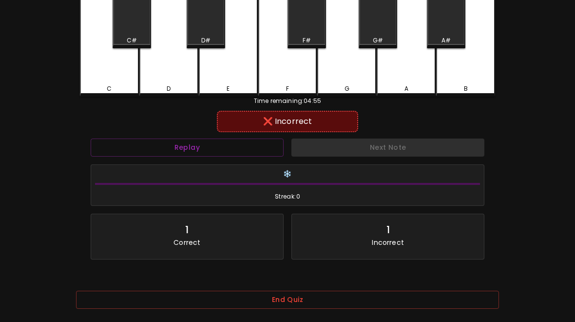
scroll to position [96, 0]
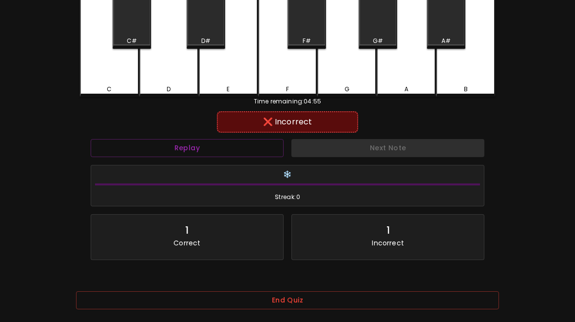
click at [345, 296] on button "End Quiz" at bounding box center [287, 300] width 423 height 18
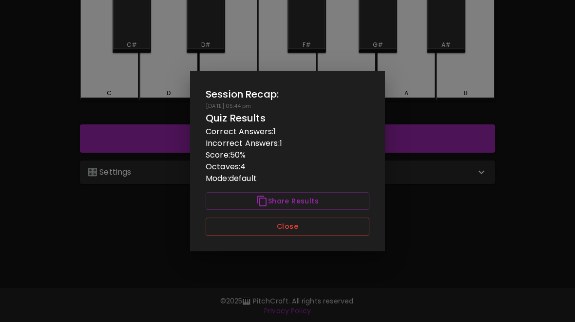
scroll to position [0, 0]
click at [332, 234] on button "Close" at bounding box center [288, 226] width 164 height 18
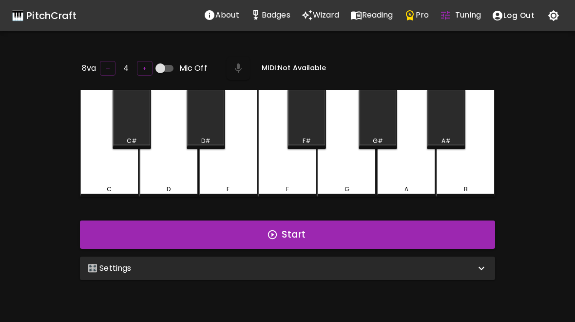
click at [420, 18] on p "Pro" at bounding box center [422, 15] width 13 height 12
click at [321, 18] on p "Wizard" at bounding box center [326, 15] width 27 height 12
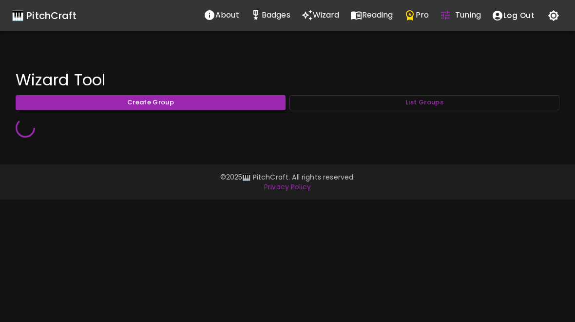
click at [420, 108] on button "List Groups" at bounding box center [425, 102] width 270 height 15
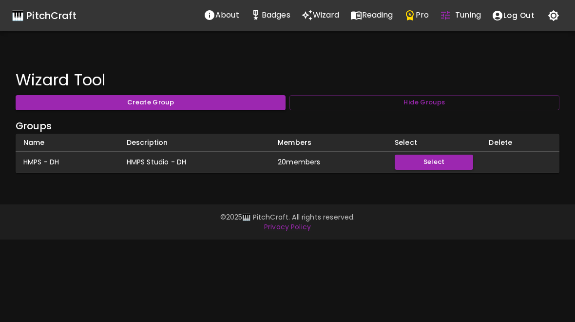
click at [317, 156] on td "20 member s" at bounding box center [328, 162] width 117 height 21
click at [247, 99] on button "Create Group" at bounding box center [151, 102] width 270 height 15
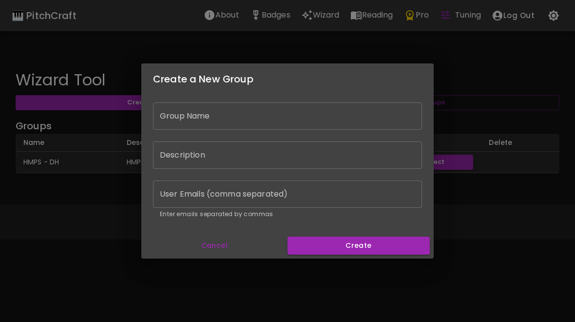
click at [227, 251] on button "Cancel" at bounding box center [214, 245] width 138 height 18
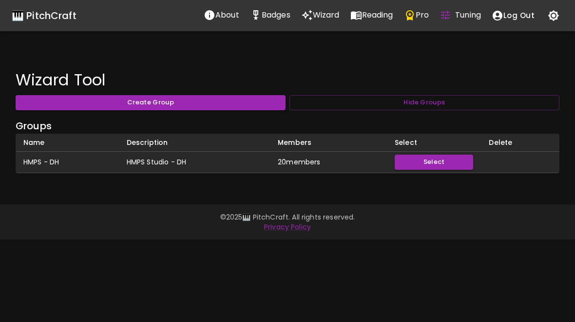
click at [455, 162] on button "Select" at bounding box center [434, 162] width 78 height 15
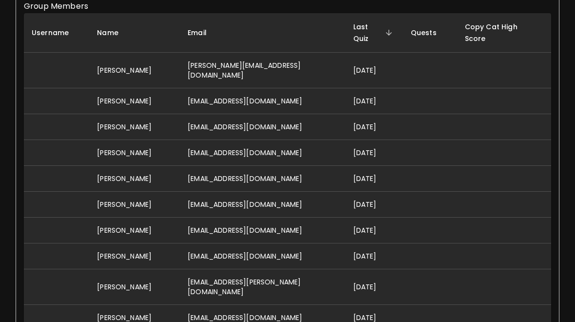
scroll to position [248, 0]
click at [102, 114] on td "[PERSON_NAME]" at bounding box center [134, 127] width 91 height 26
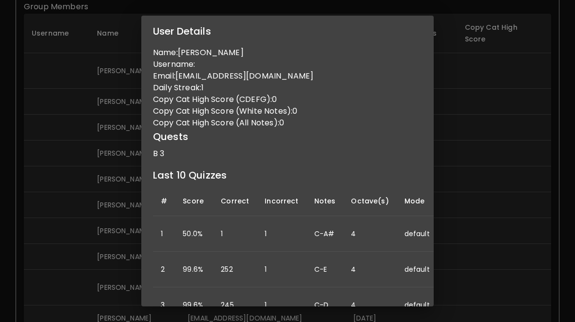
click at [104, 103] on div "User Details Name: [PERSON_NAME] Username: Email: [EMAIL_ADDRESS][DOMAIN_NAME] …" at bounding box center [287, 161] width 575 height 322
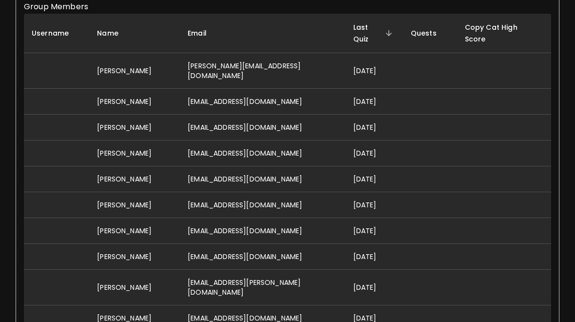
click at [103, 114] on td "[PERSON_NAME]" at bounding box center [134, 127] width 91 height 26
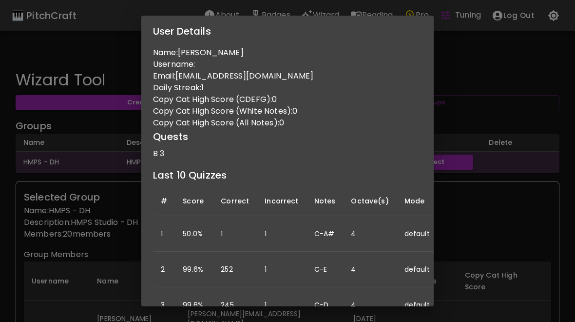
scroll to position [0, 0]
click at [498, 123] on div "User Details Name: [PERSON_NAME] Username: Email: [EMAIL_ADDRESS][DOMAIN_NAME] …" at bounding box center [287, 161] width 575 height 322
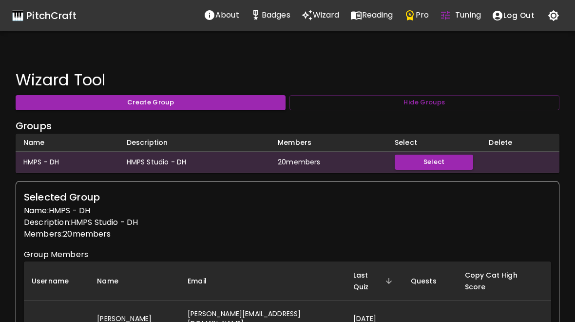
click at [61, 101] on button "Create Group" at bounding box center [151, 102] width 270 height 15
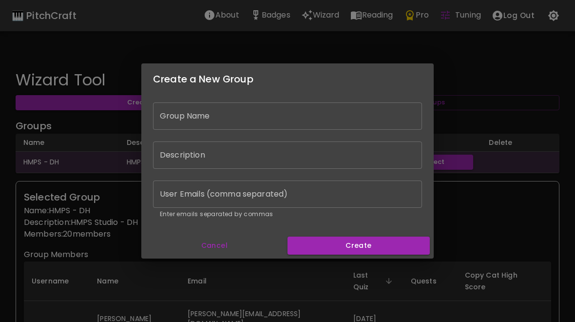
click at [227, 246] on button "Cancel" at bounding box center [214, 245] width 138 height 18
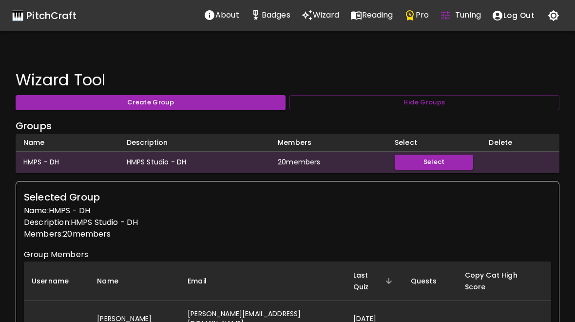
click at [463, 96] on button "Hide Groups" at bounding box center [425, 102] width 270 height 15
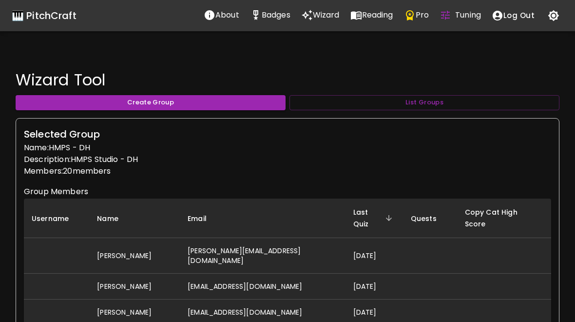
click at [485, 104] on button "List Groups" at bounding box center [425, 102] width 270 height 15
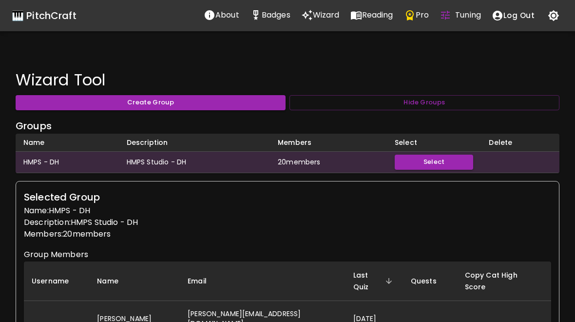
click at [486, 104] on button "Hide Groups" at bounding box center [425, 102] width 270 height 15
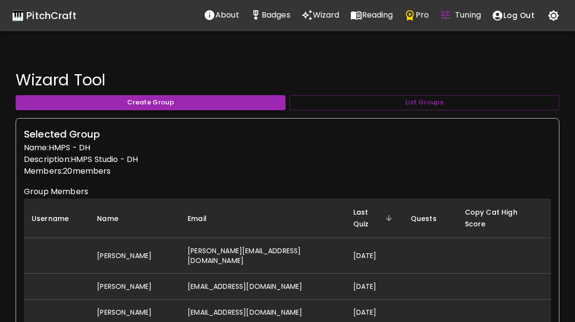
click at [488, 98] on button "List Groups" at bounding box center [425, 102] width 270 height 15
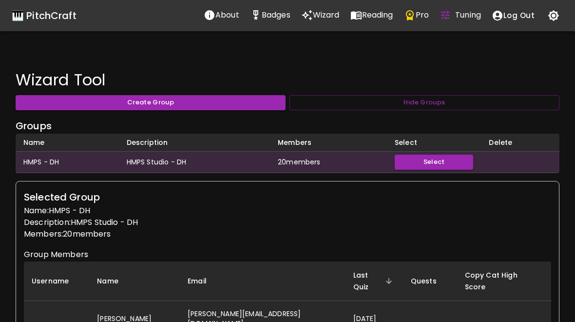
click at [467, 161] on button "Select" at bounding box center [434, 162] width 78 height 15
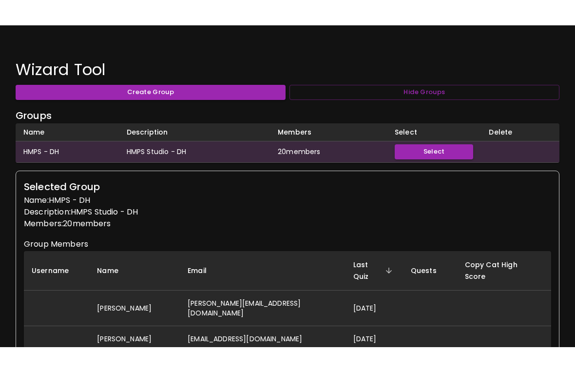
scroll to position [68, 0]
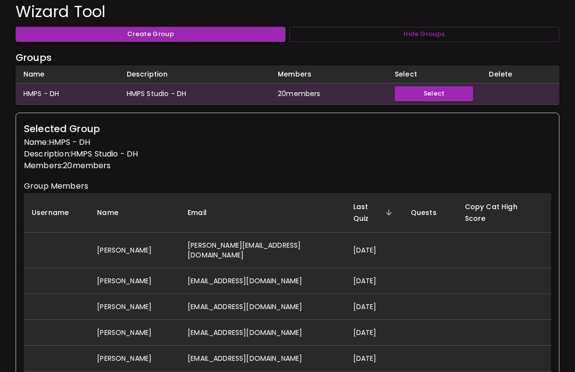
click at [346, 232] on td "[DATE]" at bounding box center [375, 250] width 58 height 36
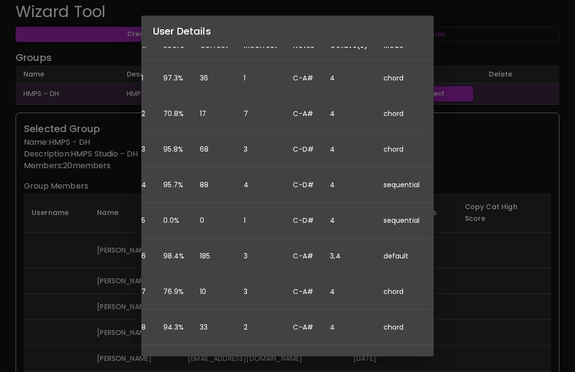
scroll to position [191, 18]
click at [478, 182] on div "User Details Name: [PERSON_NAME] Username: Email: [PERSON_NAME][EMAIL_ADDRESS][…" at bounding box center [287, 186] width 575 height 372
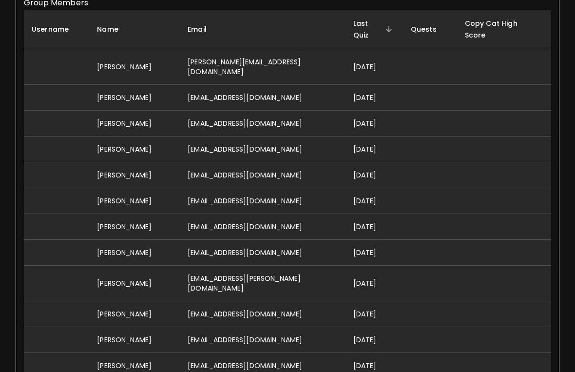
scroll to position [254, 0]
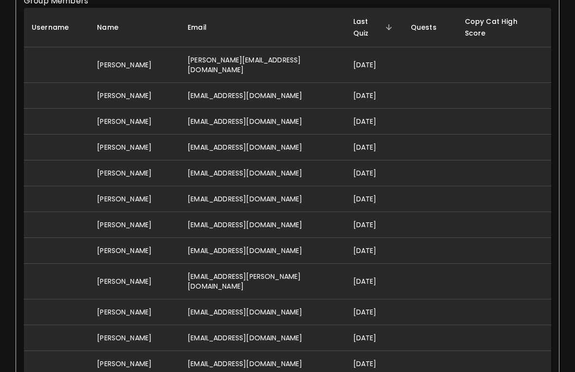
click at [346, 212] on td "[DATE]" at bounding box center [375, 225] width 58 height 26
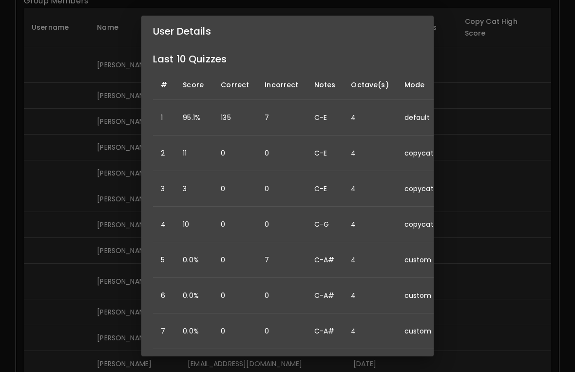
scroll to position [151, 0]
click at [506, 98] on div "User Details Name: [PERSON_NAME] Username: Email: [EMAIL_ADDRESS][DOMAIN_NAME] …" at bounding box center [287, 186] width 575 height 372
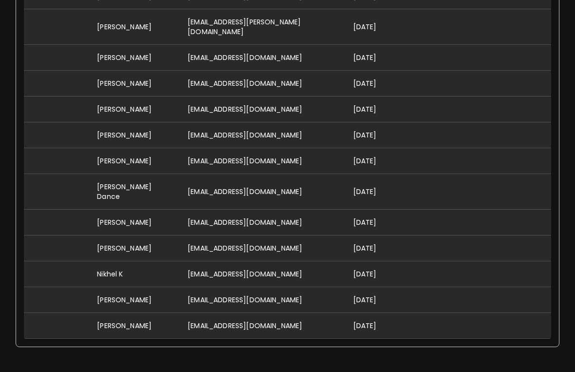
scroll to position [507, 0]
click at [403, 313] on td at bounding box center [430, 326] width 54 height 26
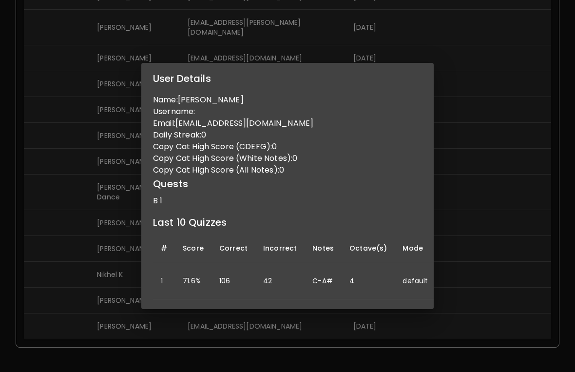
click at [473, 188] on div "User Details Name: [PERSON_NAME] Username: Email: [EMAIL_ADDRESS][DOMAIN_NAME] …" at bounding box center [287, 186] width 575 height 372
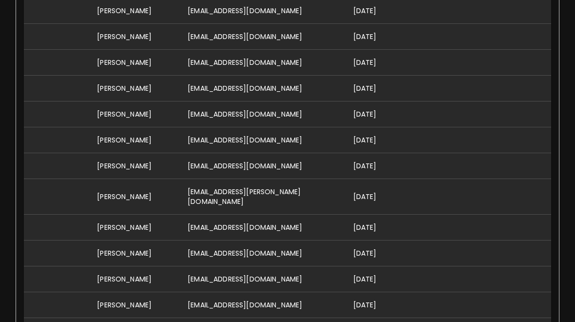
scroll to position [338, 0]
click at [386, 76] on td "[DATE]" at bounding box center [375, 89] width 58 height 26
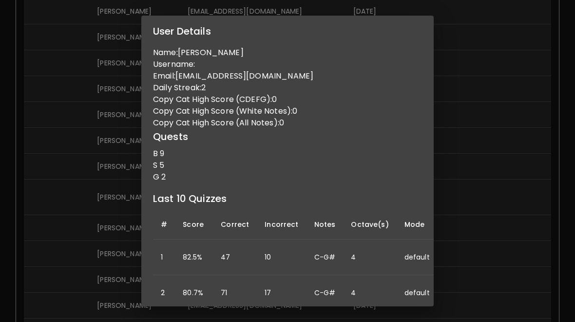
click at [388, 38] on h2 "User Details" at bounding box center [287, 31] width 293 height 31
click at [492, 64] on div "User Details Name: [PERSON_NAME] Username: Email: [EMAIL_ADDRESS][DOMAIN_NAME] …" at bounding box center [287, 161] width 575 height 322
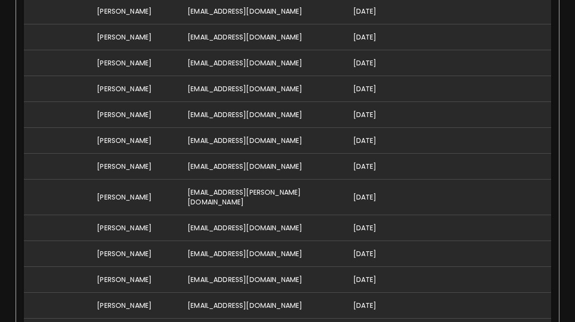
click at [423, 52] on td at bounding box center [430, 63] width 54 height 26
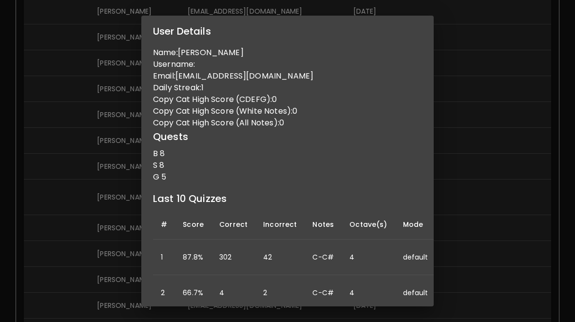
click at [416, 43] on h2 "User Details" at bounding box center [287, 31] width 293 height 31
click at [484, 46] on div "User Details Name: [PERSON_NAME] Username: Email: [EMAIL_ADDRESS][DOMAIN_NAME] …" at bounding box center [287, 161] width 575 height 322
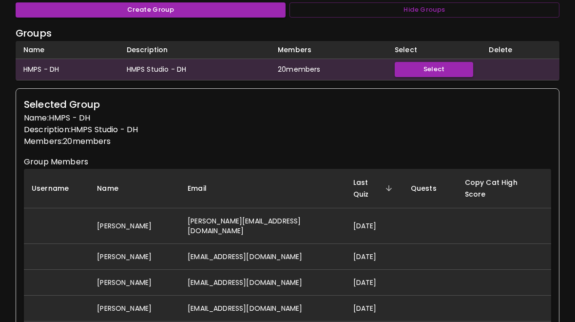
scroll to position [0, 0]
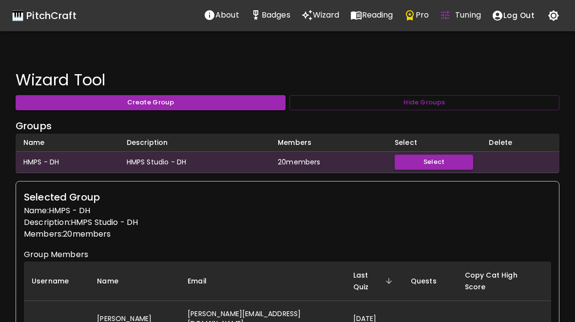
click at [279, 164] on td "20 member s" at bounding box center [328, 162] width 117 height 21
click at [449, 157] on button "Select" at bounding box center [434, 162] width 78 height 15
click at [449, 156] on button "Select" at bounding box center [434, 162] width 78 height 15
click at [64, 98] on button "Create Group" at bounding box center [151, 102] width 270 height 15
